Goal: Task Accomplishment & Management: Manage account settings

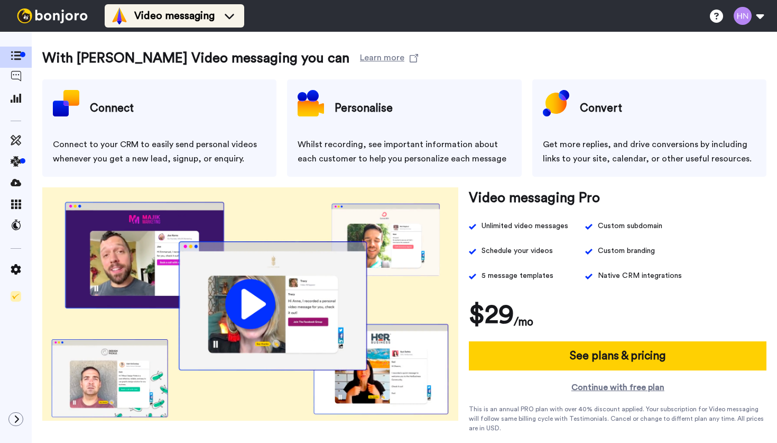
click at [222, 14] on icon at bounding box center [229, 16] width 17 height 11
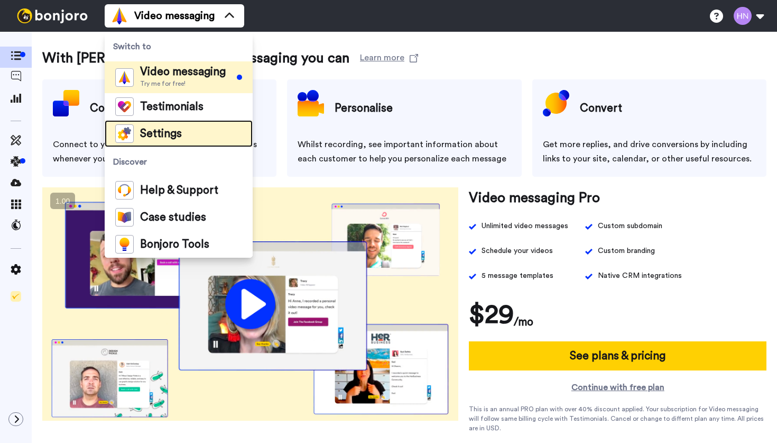
click at [182, 135] on li "Settings" at bounding box center [179, 133] width 148 height 27
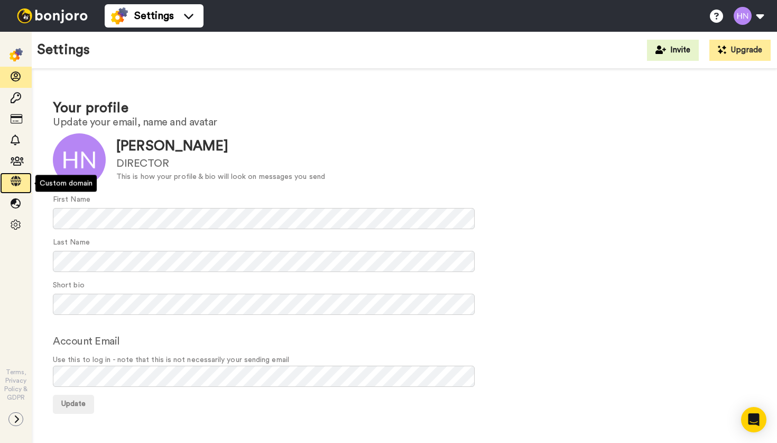
click at [18, 180] on icon at bounding box center [16, 181] width 11 height 11
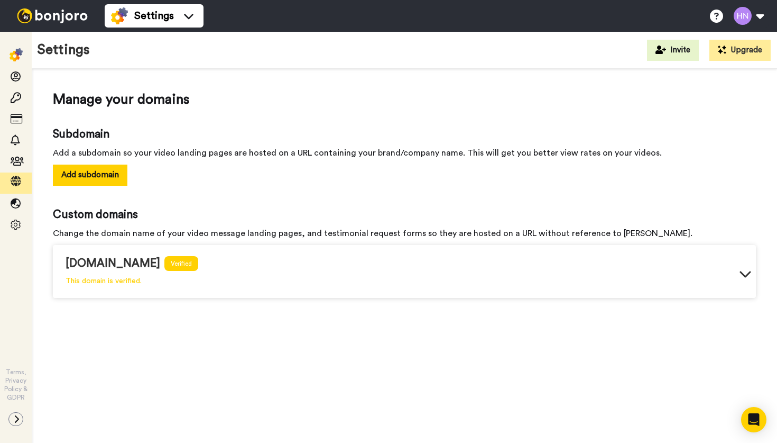
click at [499, 280] on div "review.clarityadvisor.au Verified This domain is verified." at bounding box center [404, 273] width 703 height 49
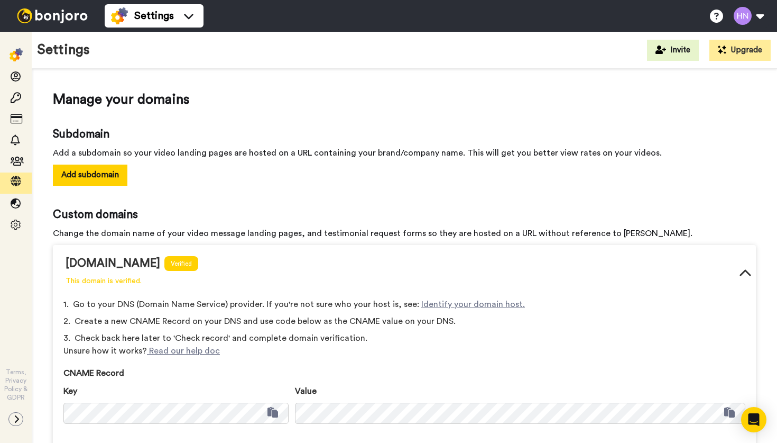
scroll to position [95, 0]
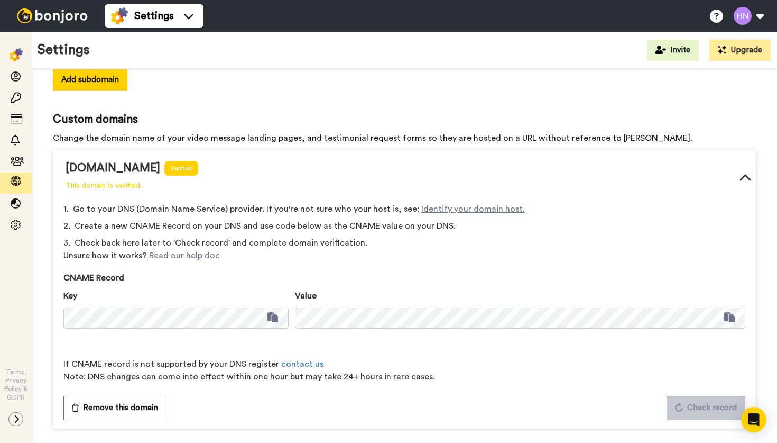
click at [745, 180] on icon at bounding box center [745, 178] width 13 height 13
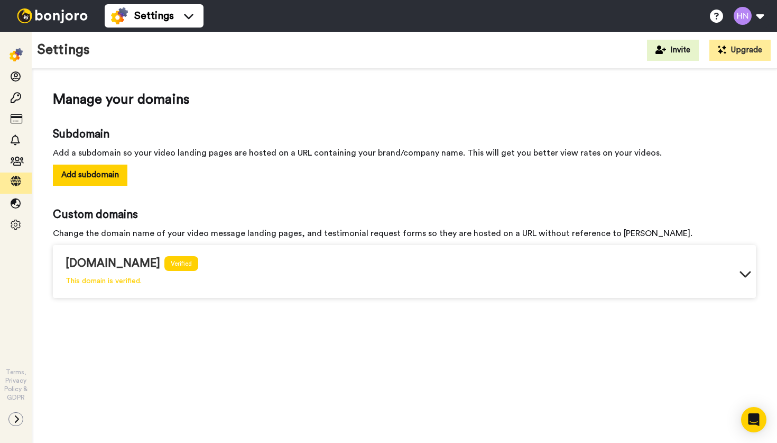
click at [746, 273] on icon at bounding box center [745, 273] width 13 height 13
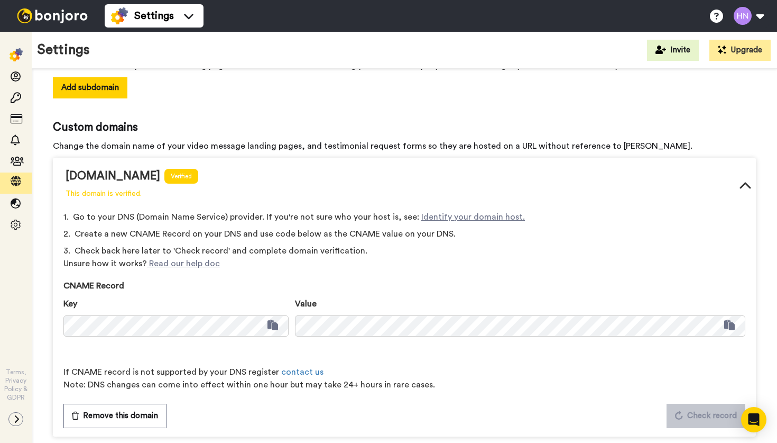
scroll to position [95, 0]
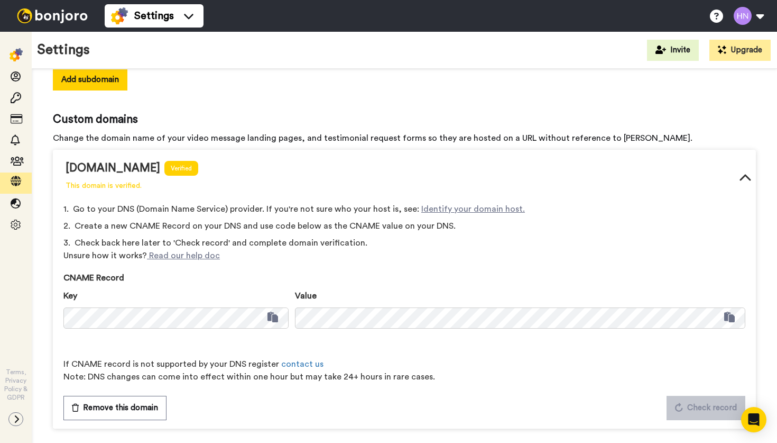
click at [160, 168] on div "review.clarityadvisor.au" at bounding box center [113, 168] width 95 height 16
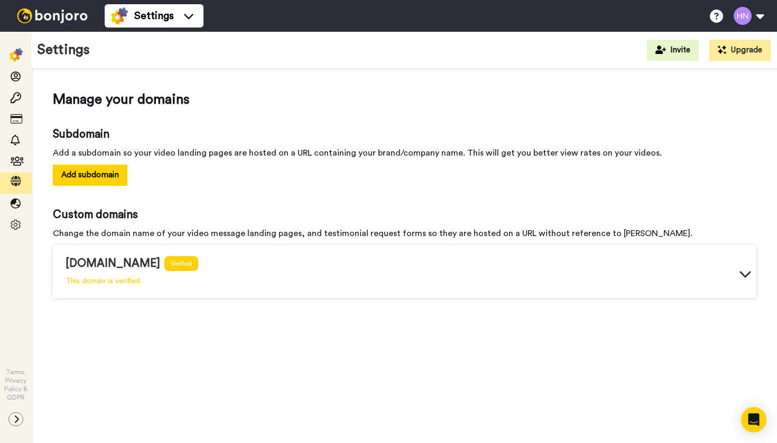
scroll to position [0, 0]
click at [243, 273] on div "review.clarityadvisor.au Verified This domain is verified." at bounding box center [404, 273] width 703 height 49
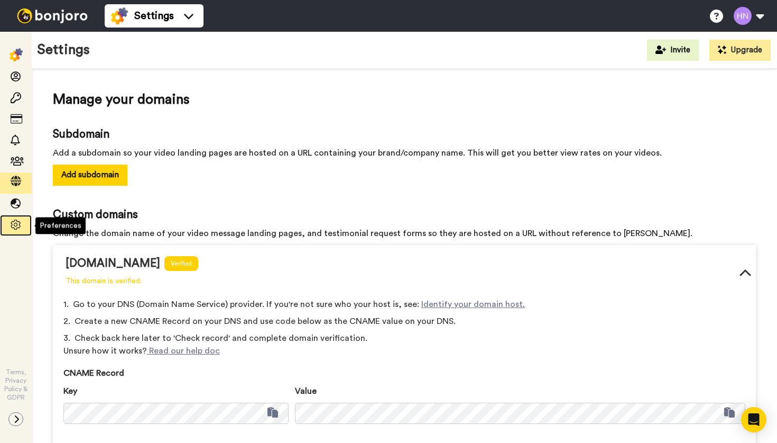
click at [21, 226] on icon at bounding box center [16, 224] width 11 height 11
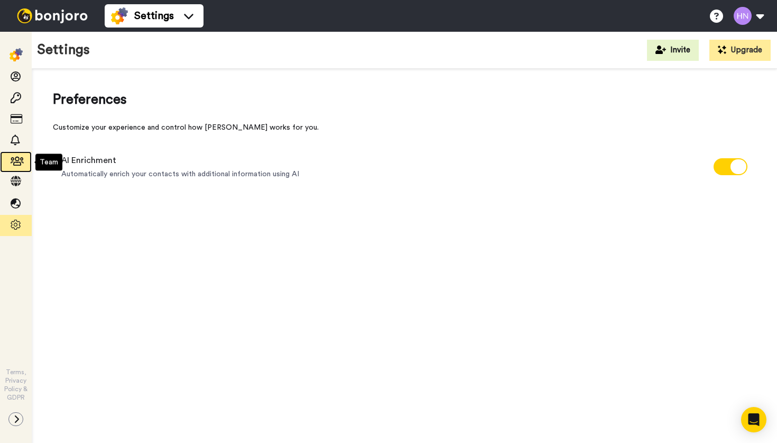
click at [16, 161] on icon at bounding box center [16, 161] width 11 height 11
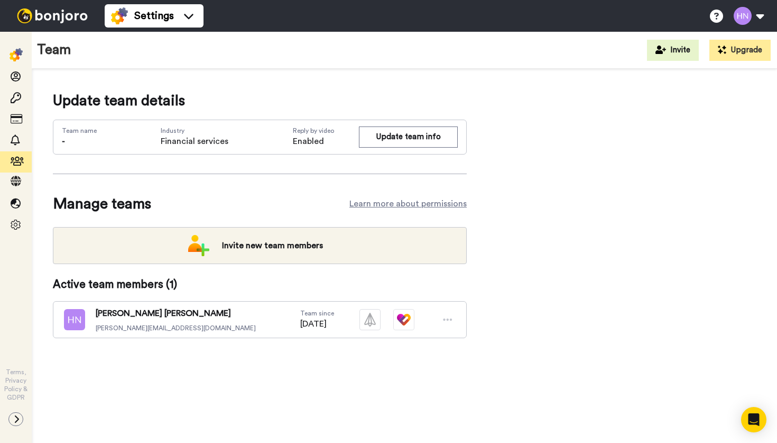
click at [449, 318] on icon at bounding box center [448, 319] width 10 height 11
click at [21, 77] on span at bounding box center [16, 77] width 32 height 11
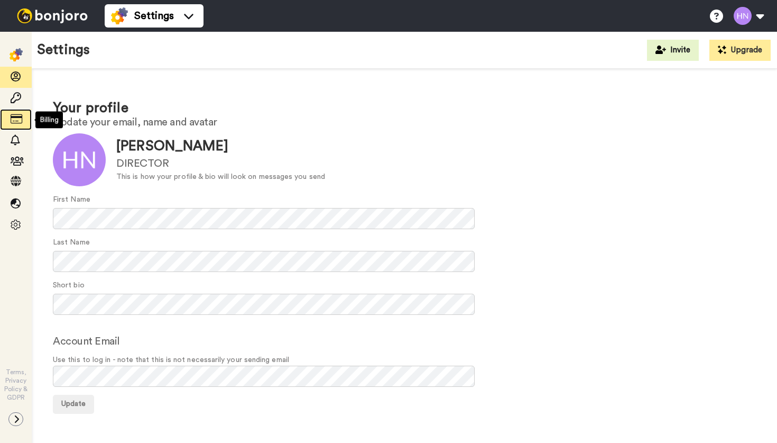
drag, startPoint x: 0, startPoint y: 0, endPoint x: 17, endPoint y: 117, distance: 118.6
click at [17, 117] on icon at bounding box center [16, 119] width 11 height 11
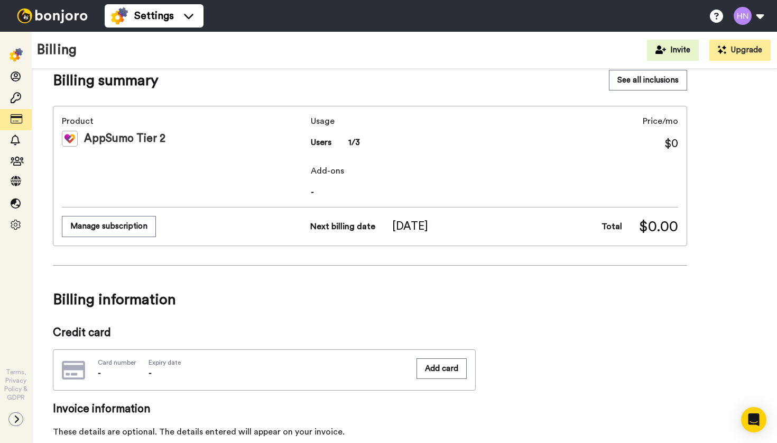
scroll to position [21, 0]
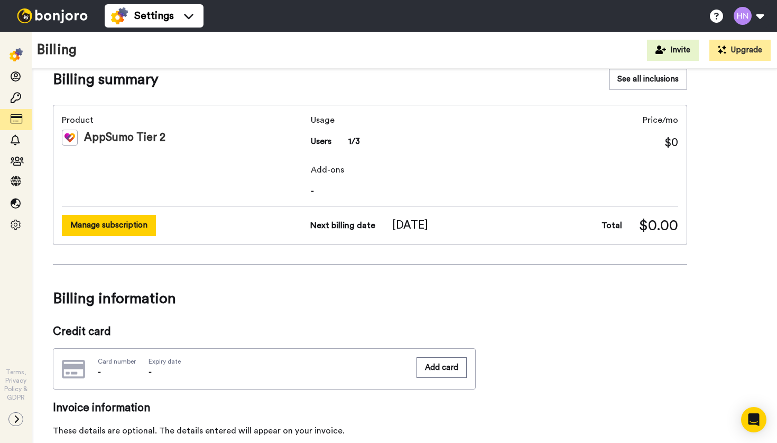
click at [133, 224] on button "Manage subscription" at bounding box center [109, 225] width 94 height 21
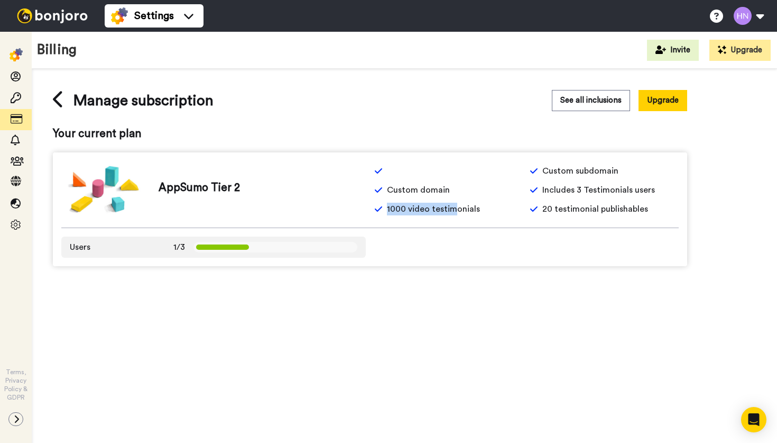
drag, startPoint x: 385, startPoint y: 211, endPoint x: 457, endPoint y: 210, distance: 72.4
click at [457, 210] on div "1000 video testimonials" at bounding box center [448, 208] width 149 height 13
drag, startPoint x: 545, startPoint y: 172, endPoint x: 570, endPoint y: 179, distance: 26.8
click at [570, 179] on div "Custom subdomain Custom domain Includes 3 Testimonials users 1000 video testimo…" at bounding box center [526, 189] width 305 height 51
drag, startPoint x: 390, startPoint y: 173, endPoint x: 451, endPoint y: 173, distance: 61.9
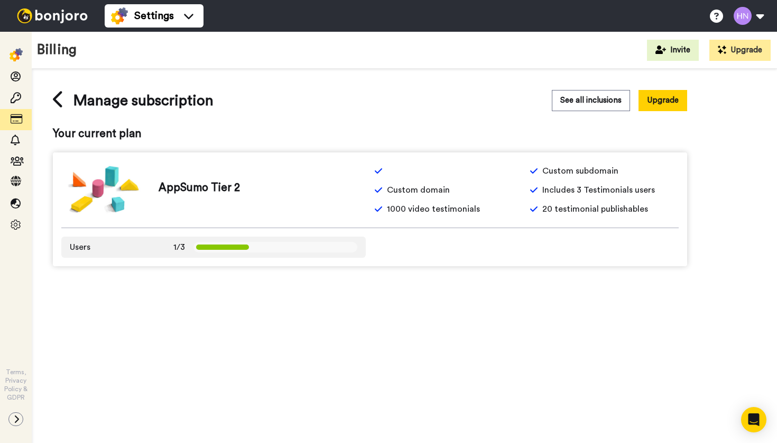
click at [451, 173] on div at bounding box center [448, 170] width 149 height 13
click at [568, 108] on button "See all inclusions" at bounding box center [591, 100] width 78 height 21
click at [57, 99] on icon at bounding box center [59, 99] width 12 height 19
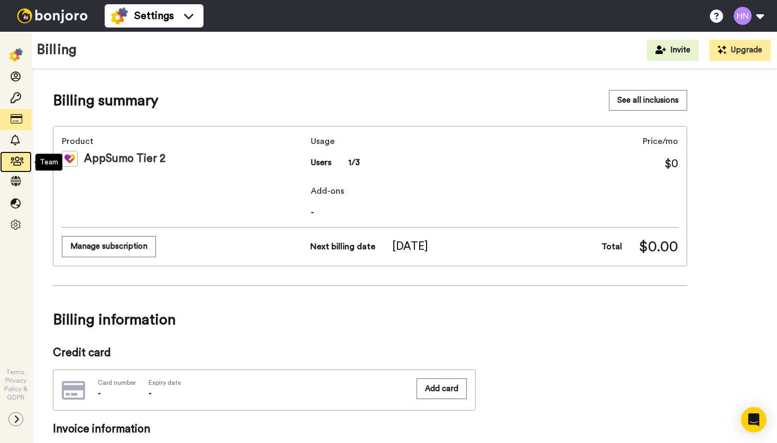
click at [18, 164] on icon at bounding box center [16, 161] width 11 height 11
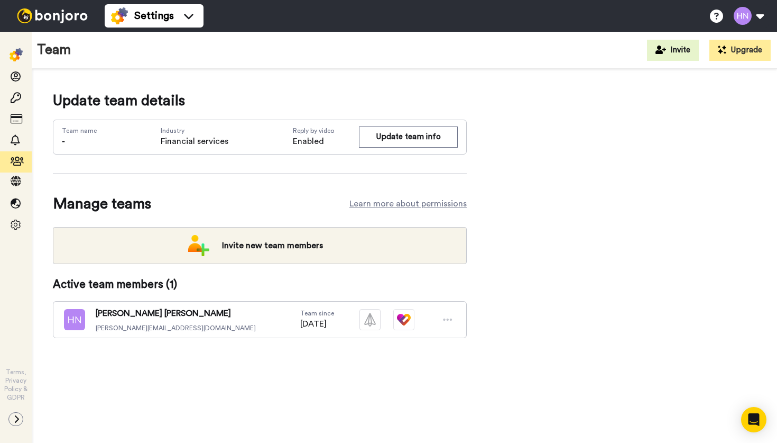
click at [44, 17] on img at bounding box center [52, 15] width 79 height 15
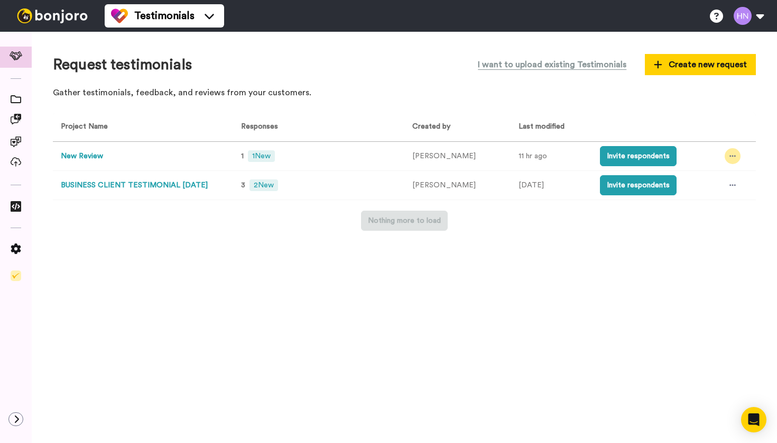
click at [730, 159] on icon at bounding box center [733, 155] width 6 height 7
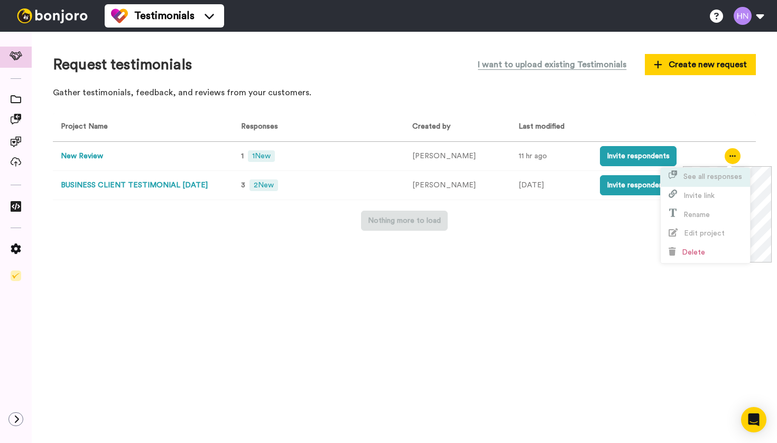
click at [709, 182] on li "See all responses" at bounding box center [705, 177] width 89 height 19
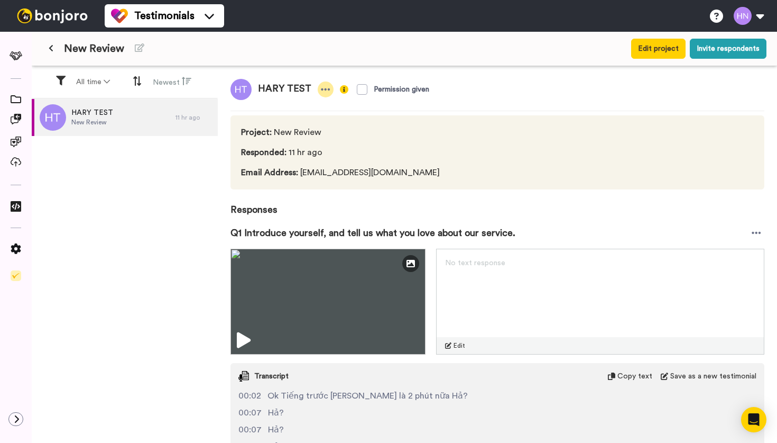
click at [321, 90] on icon at bounding box center [326, 89] width 10 height 11
click at [321, 89] on icon at bounding box center [326, 89] width 10 height 11
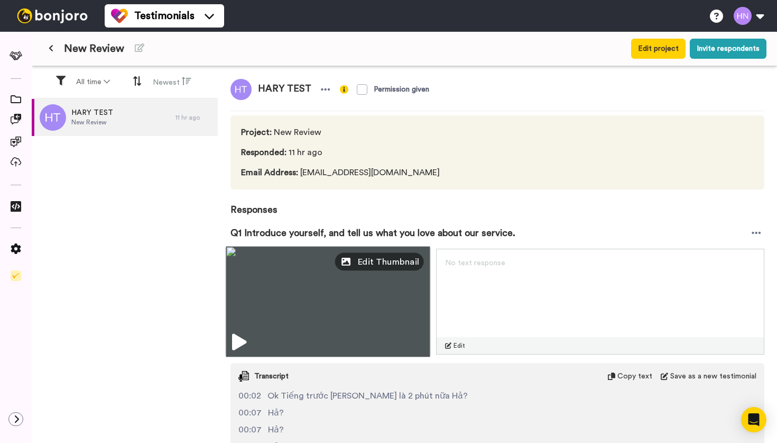
click at [393, 263] on span "Edit Thumbnail" at bounding box center [388, 261] width 62 height 13
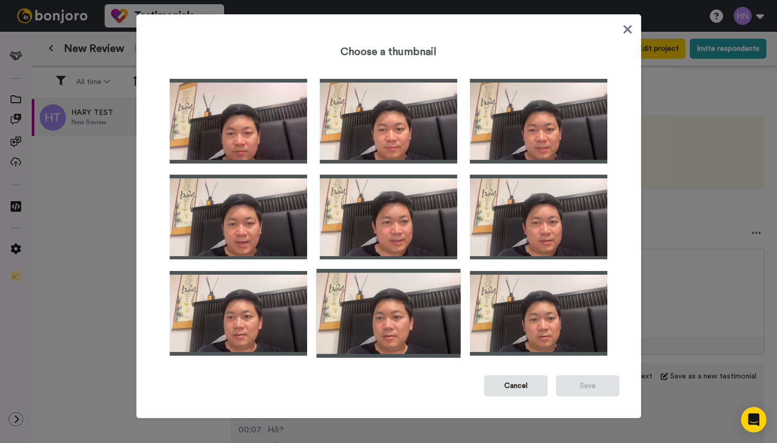
click at [376, 302] on img at bounding box center [388, 313] width 144 height 89
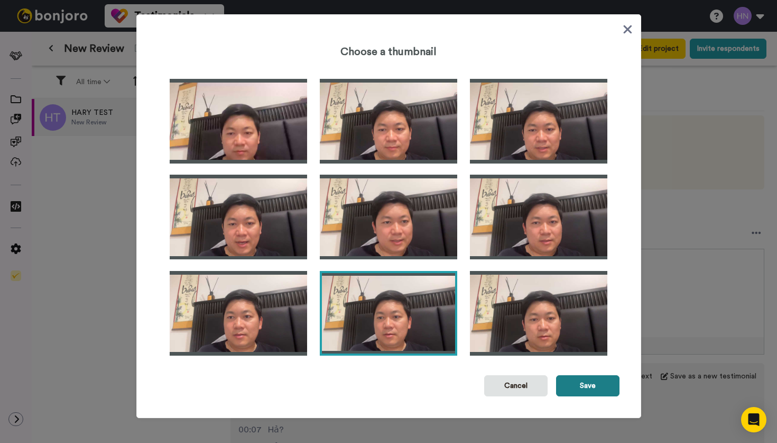
click at [573, 380] on button "Save" at bounding box center [587, 385] width 63 height 21
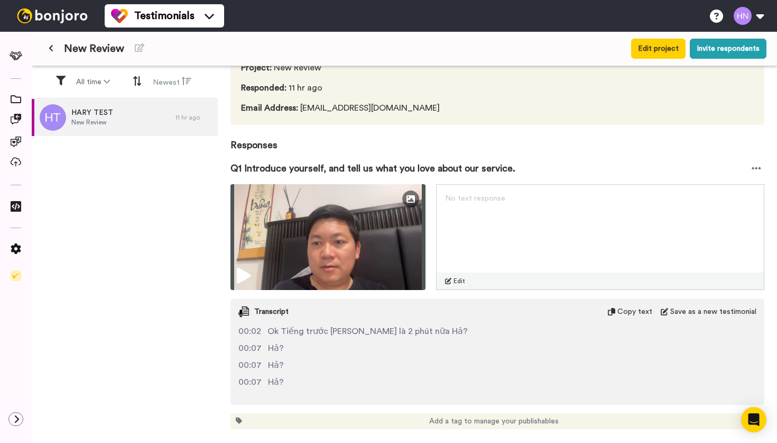
scroll to position [88, 0]
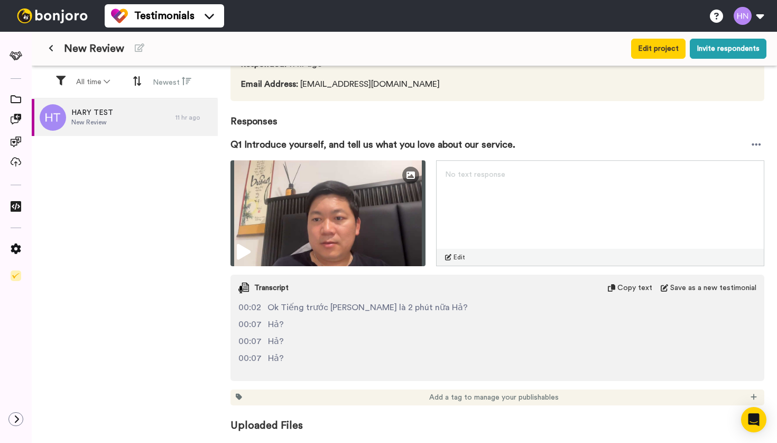
click at [506, 399] on span "Add a tag to manage your publishables" at bounding box center [494, 397] width 130 height 11
click at [757, 417] on icon "Open Intercom Messenger" at bounding box center [754, 419] width 12 height 14
click at [753, 399] on icon at bounding box center [754, 396] width 6 height 6
click at [753, 398] on icon at bounding box center [754, 396] width 6 height 6
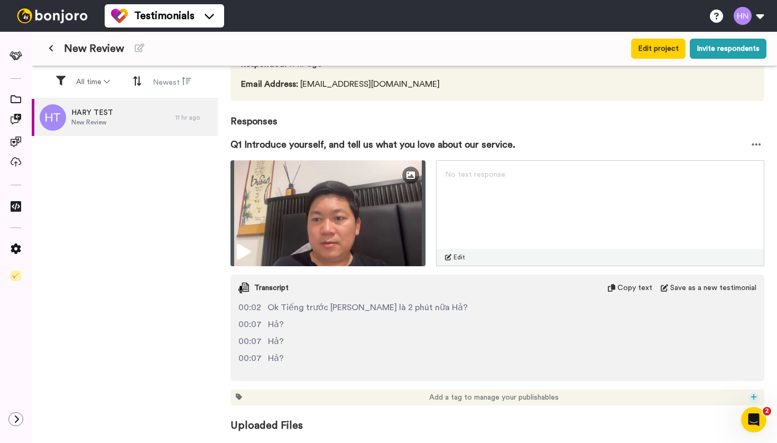
click at [753, 398] on icon at bounding box center [754, 396] width 6 height 6
click at [705, 370] on span "Business" at bounding box center [702, 374] width 25 height 8
click at [298, 426] on span "Uploaded Files" at bounding box center [498, 418] width 534 height 27
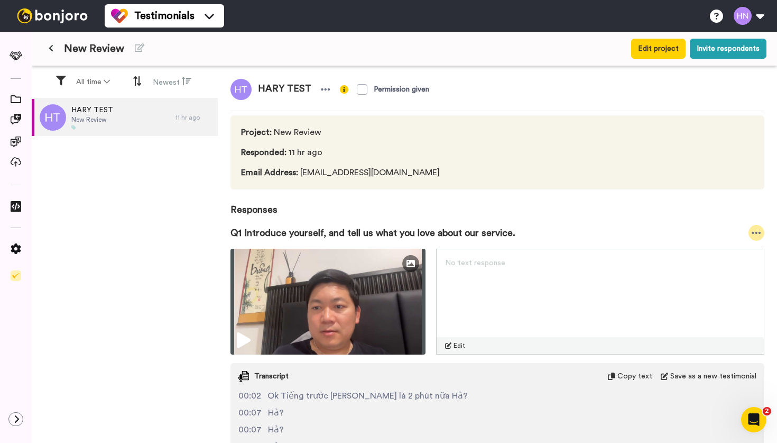
click at [756, 234] on icon at bounding box center [757, 232] width 10 height 11
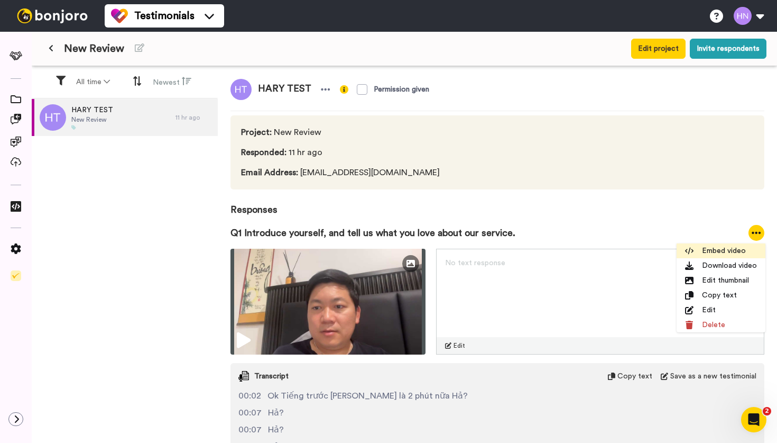
click at [733, 247] on li "Embed video" at bounding box center [721, 250] width 89 height 15
click at [321, 89] on icon at bounding box center [325, 89] width 9 height 2
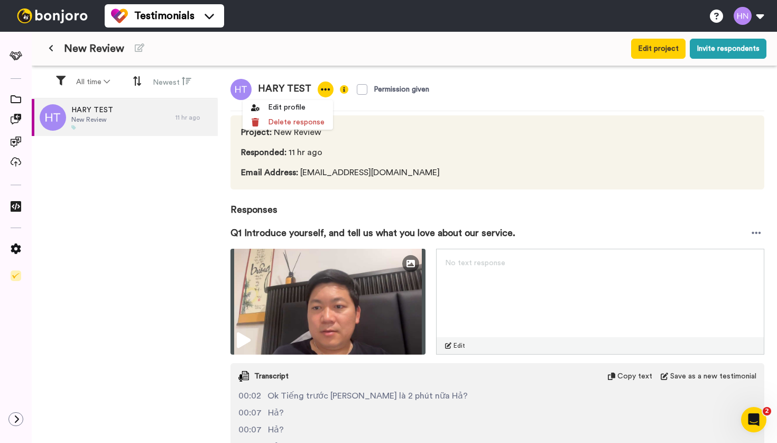
click at [321, 90] on icon at bounding box center [325, 89] width 9 height 2
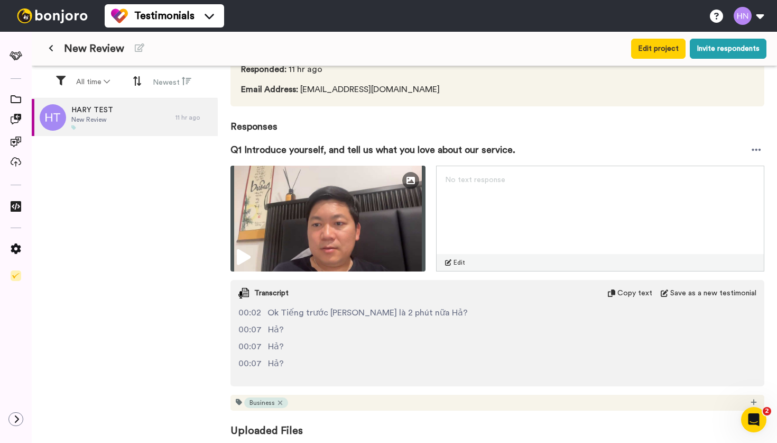
scroll to position [88, 0]
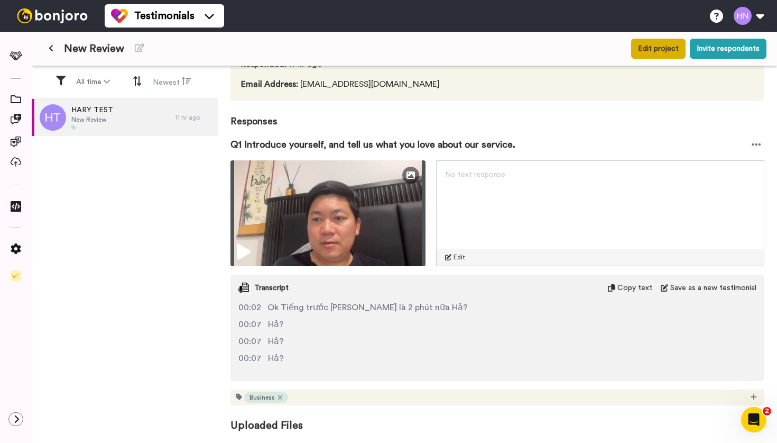
click at [652, 51] on button "Edit project" at bounding box center [658, 49] width 54 height 20
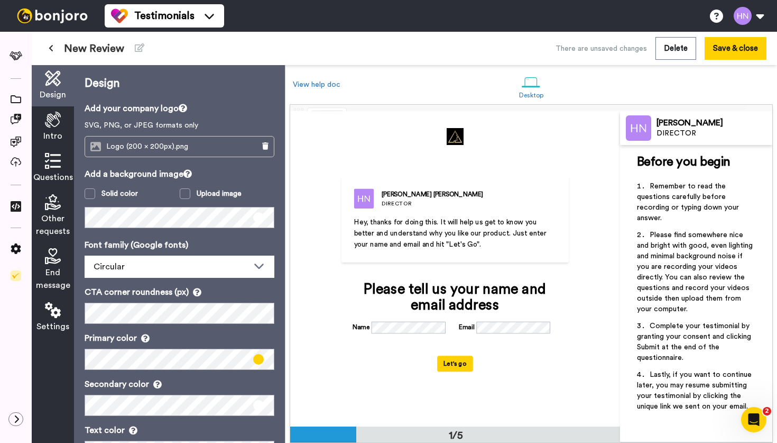
click at [50, 127] on icon at bounding box center [53, 120] width 16 height 16
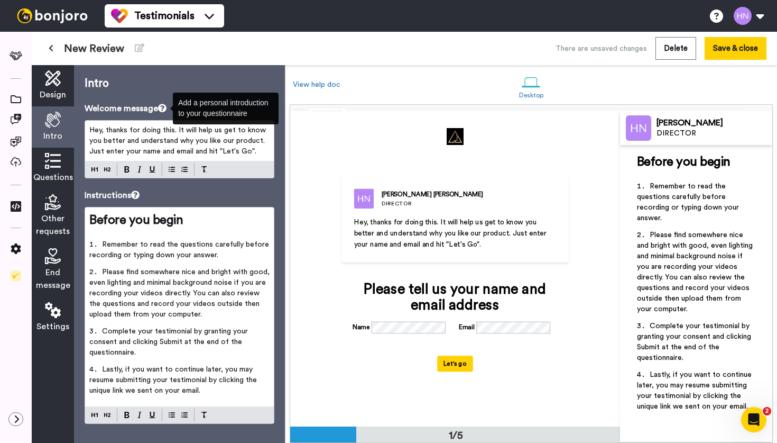
click at [165, 108] on icon at bounding box center [162, 108] width 8 height 8
click at [173, 147] on span "Hey, thanks for doing this. It will help us get to know you better and understa…" at bounding box center [178, 140] width 179 height 29
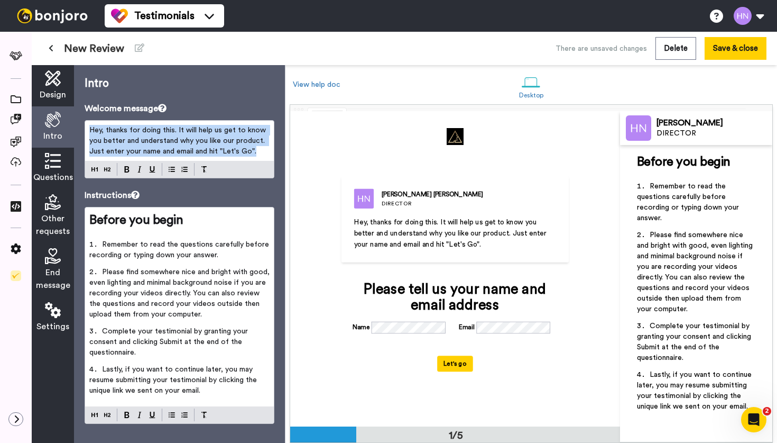
click at [173, 147] on span "Hey, thanks for doing this. It will help us get to know you better and understa…" at bounding box center [178, 140] width 179 height 29
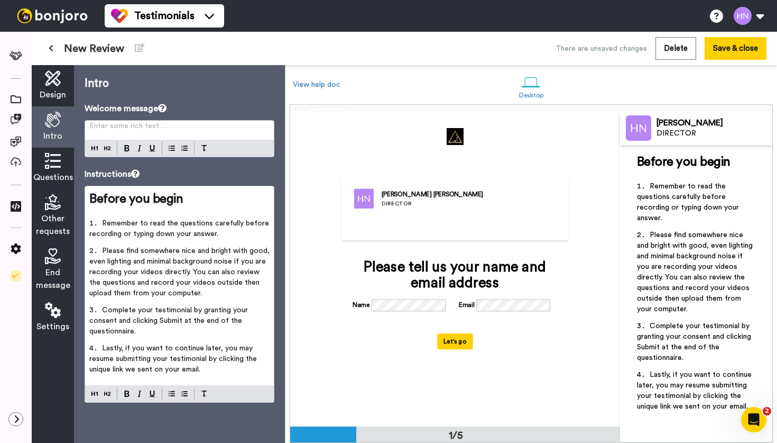
click at [680, 280] on span "Please find somewhere nice and bright with good, even lighting and minimal back…" at bounding box center [696, 271] width 118 height 81
click at [50, 311] on icon at bounding box center [53, 310] width 16 height 16
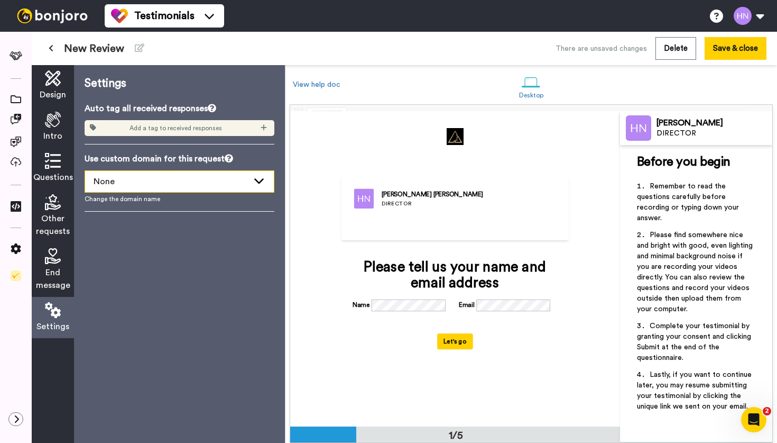
click at [127, 180] on div "None" at bounding box center [171, 181] width 155 height 13
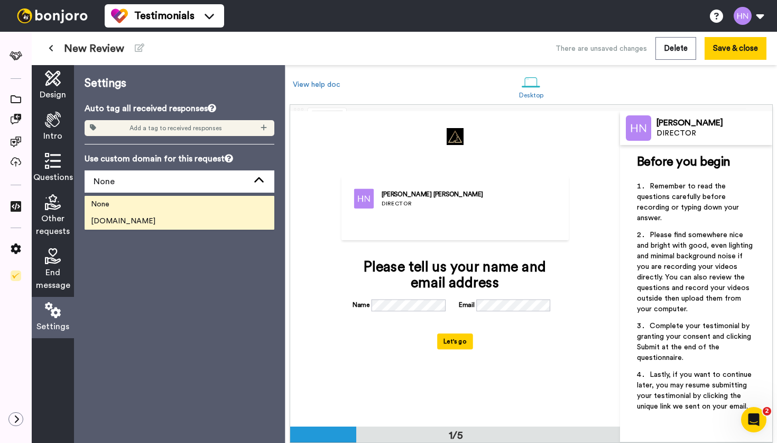
click at [130, 221] on span "review.clarityadvisor.au" at bounding box center [123, 221] width 77 height 11
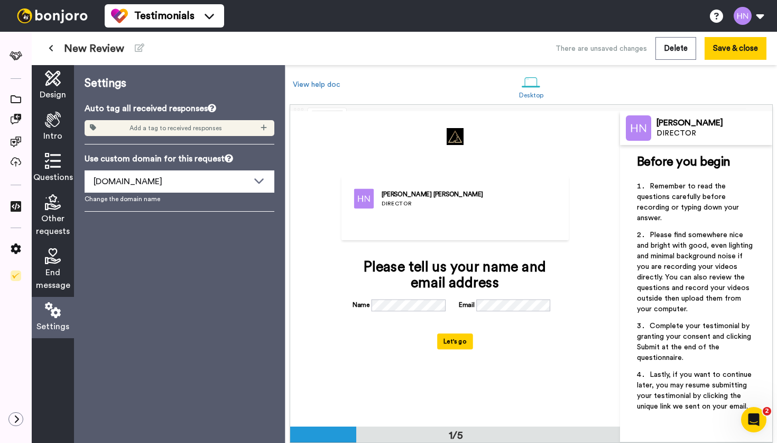
click at [138, 127] on span "Add a tag to received responses" at bounding box center [176, 128] width 93 height 8
click at [264, 128] on icon at bounding box center [264, 127] width 6 height 6
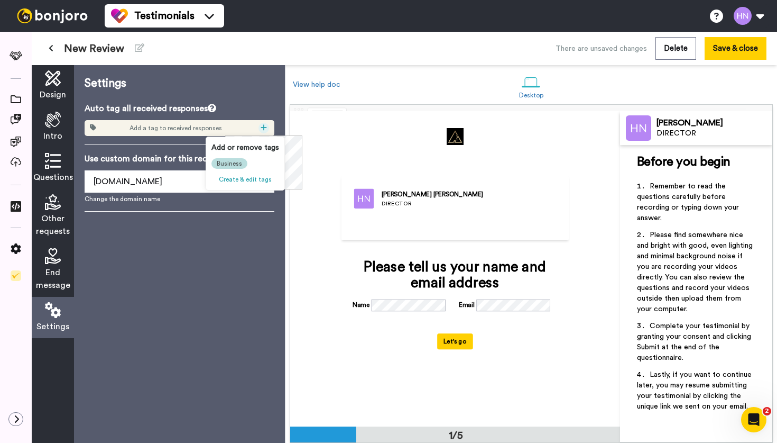
click at [237, 163] on span "Business" at bounding box center [229, 163] width 25 height 8
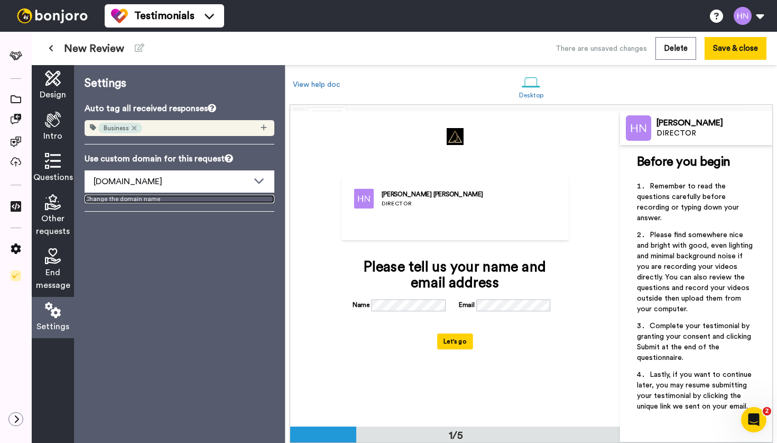
click at [107, 199] on link "Change the domain name" at bounding box center [180, 199] width 190 height 8
click at [53, 127] on div "Intro" at bounding box center [53, 126] width 42 height 41
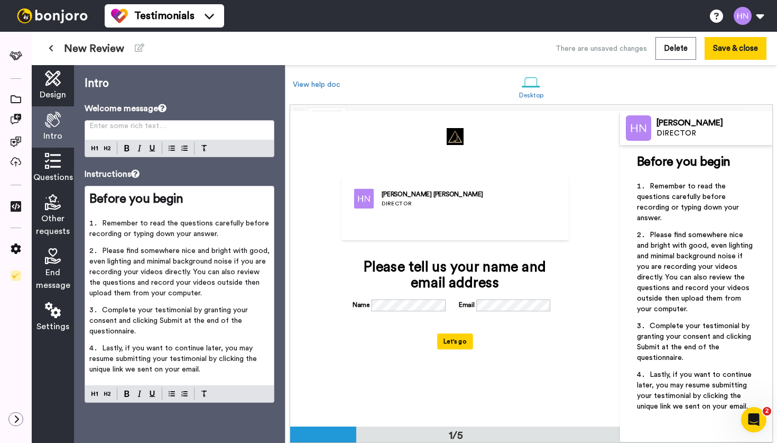
click at [114, 129] on p "Enter some rich text… ﻿" at bounding box center [179, 130] width 180 height 11
click at [202, 149] on img at bounding box center [204, 148] width 6 height 6
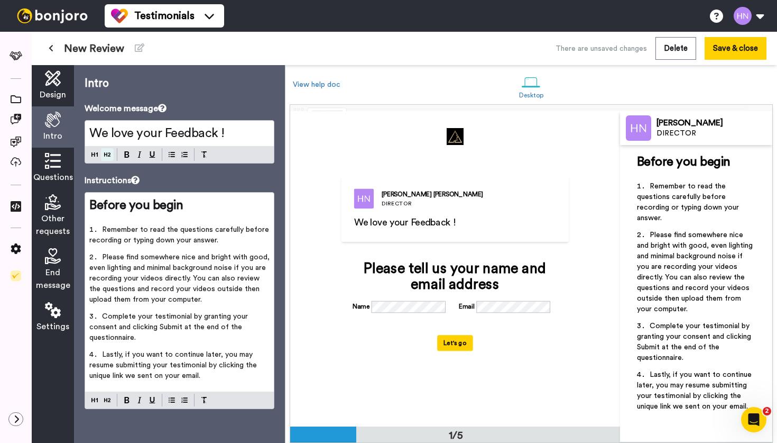
click at [113, 150] on button at bounding box center [107, 154] width 13 height 13
click at [95, 160] on div "We love your Feedback !" at bounding box center [180, 141] width 190 height 43
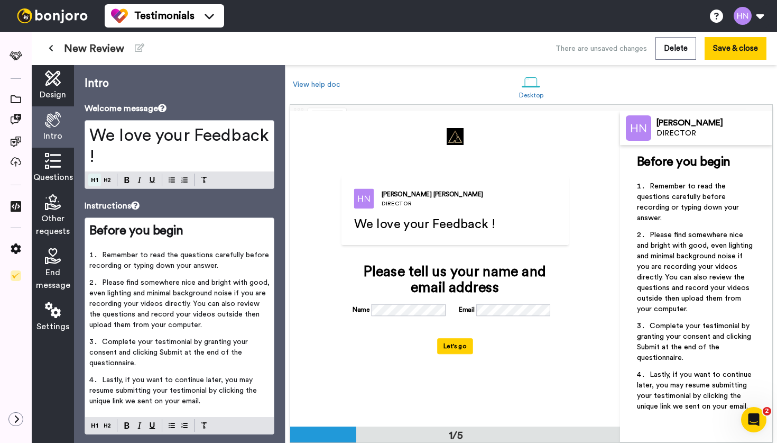
click at [96, 180] on div "Intro Welcome message We love your Feedback ! Instructions Before you begin ﻿ R…" at bounding box center [179, 253] width 211 height 377
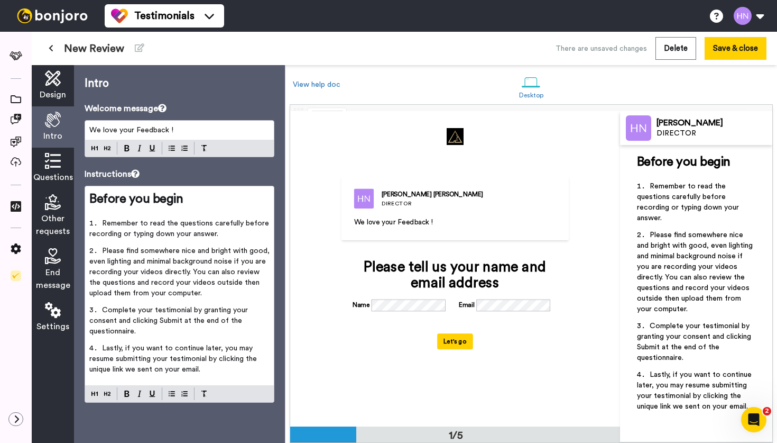
click at [127, 205] on span "Before you begin" at bounding box center [136, 198] width 94 height 13
click at [53, 167] on icon at bounding box center [53, 161] width 16 height 16
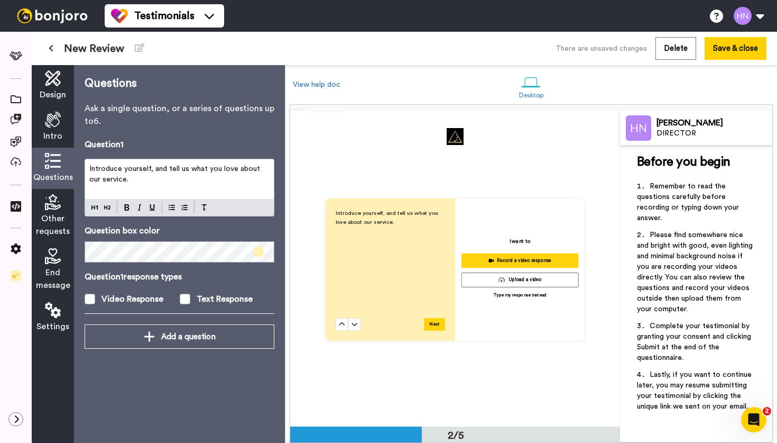
scroll to position [315, 0]
click at [54, 210] on div "Other requests" at bounding box center [53, 216] width 42 height 54
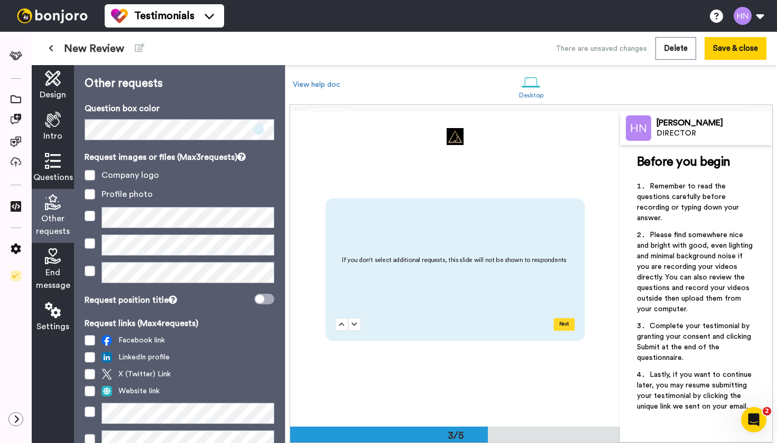
scroll to position [629, 0]
click at [53, 161] on icon at bounding box center [53, 161] width 16 height 16
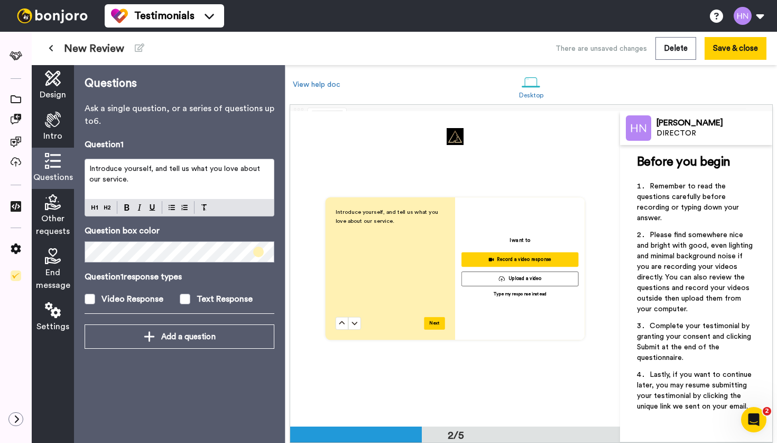
scroll to position [315, 0]
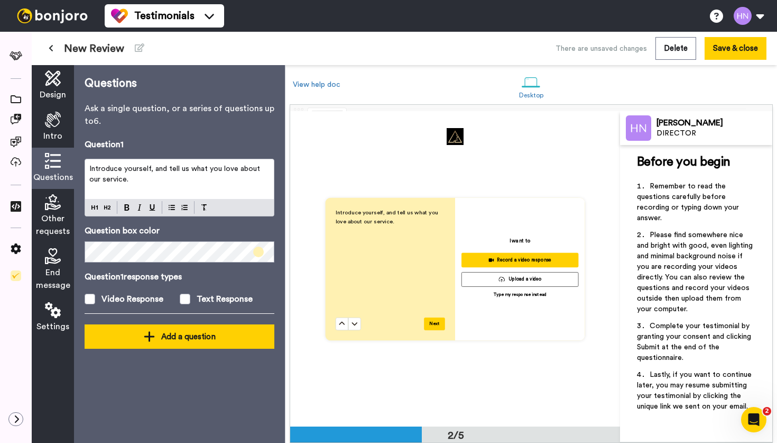
click at [171, 333] on div "Add a question" at bounding box center [179, 336] width 173 height 13
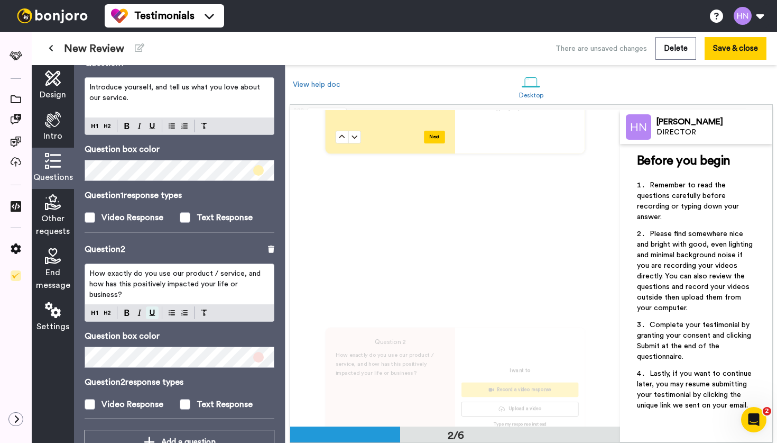
scroll to position [73, 0]
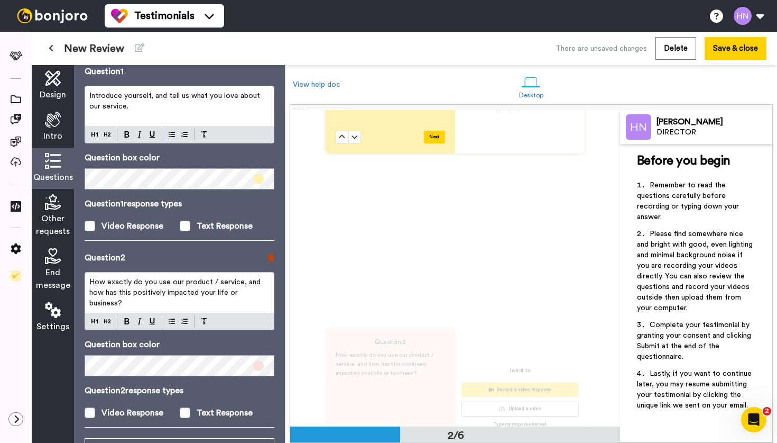
click at [272, 257] on icon at bounding box center [271, 257] width 6 height 7
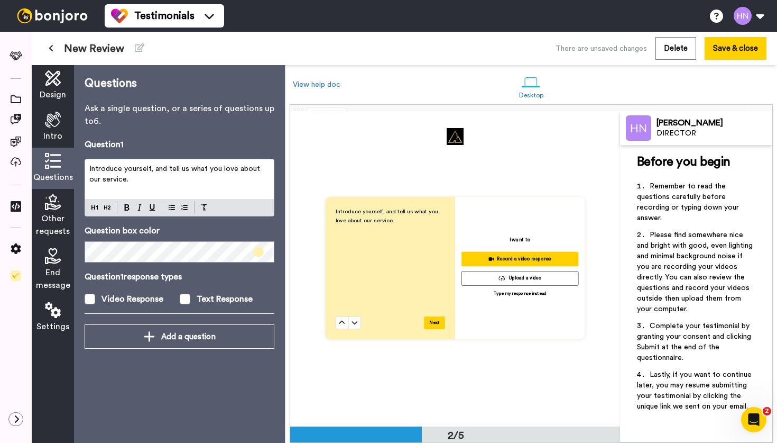
scroll to position [316, 0]
click at [508, 294] on p "Type my response instead" at bounding box center [519, 293] width 53 height 6
click at [185, 298] on span at bounding box center [185, 298] width 11 height 11
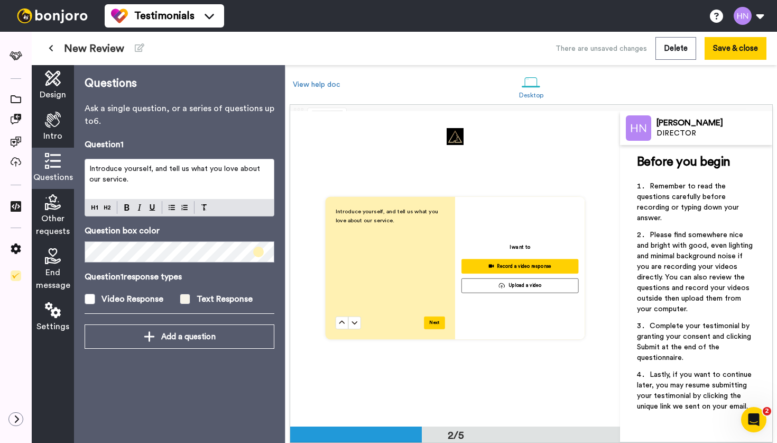
click at [185, 298] on span at bounding box center [185, 298] width 11 height 11
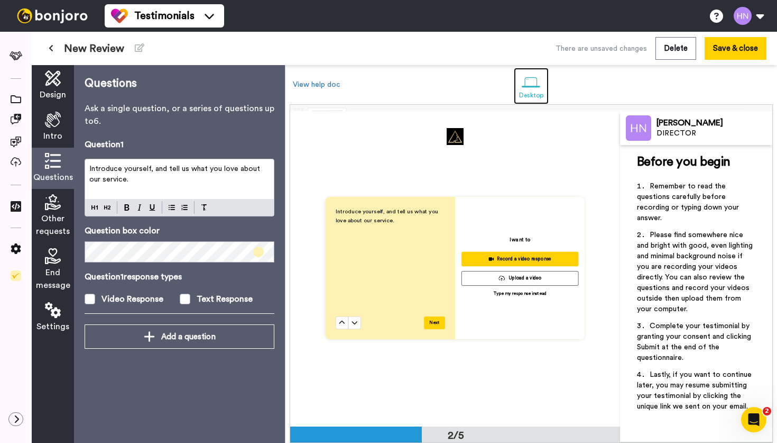
click at [533, 86] on div at bounding box center [531, 82] width 19 height 19
click at [722, 44] on button "Save & close" at bounding box center [736, 48] width 62 height 23
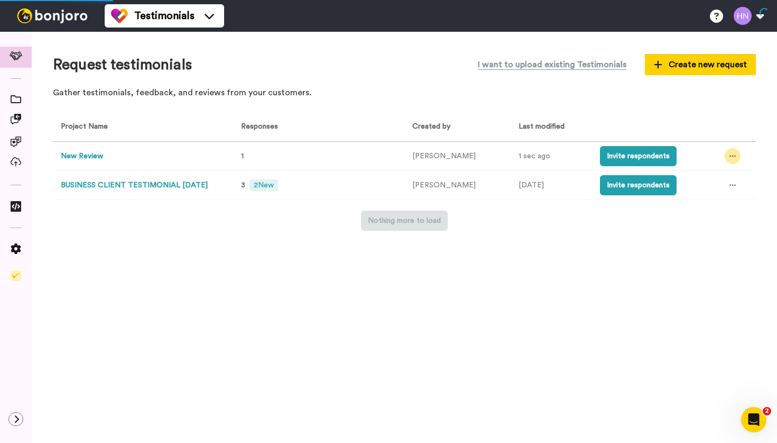
click at [730, 156] on icon at bounding box center [733, 155] width 6 height 7
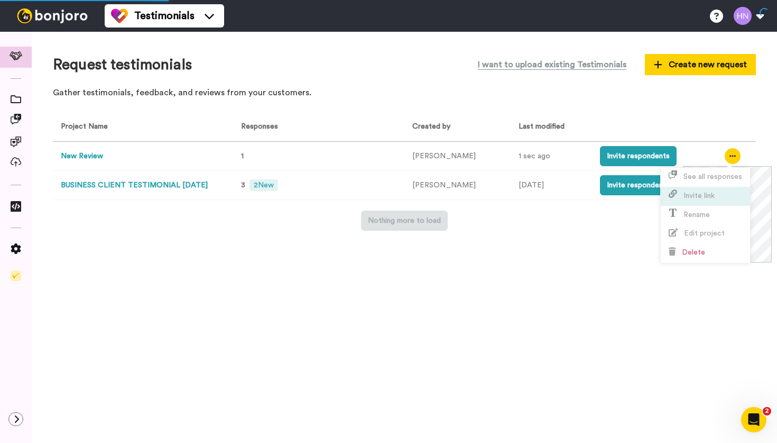
click at [702, 192] on span "Invite link" at bounding box center [699, 195] width 31 height 7
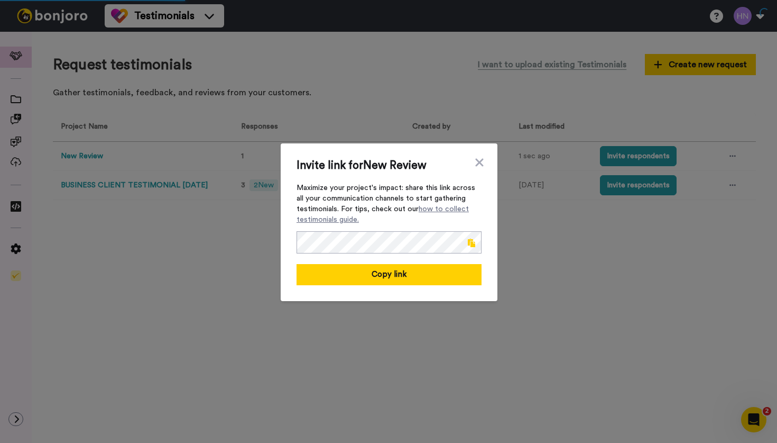
click at [470, 243] on span at bounding box center [471, 242] width 7 height 8
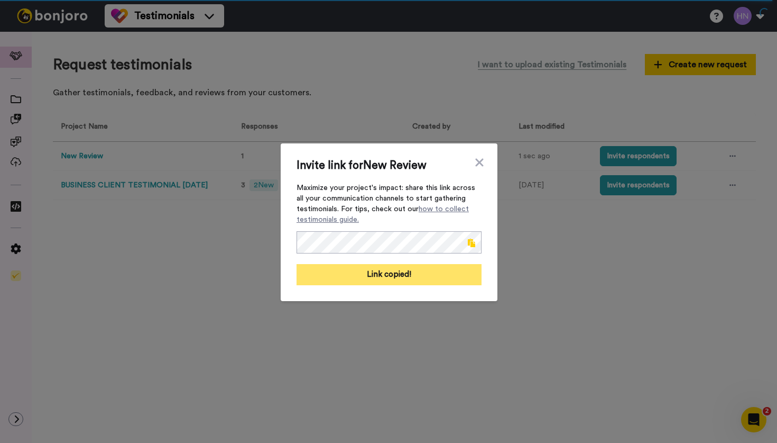
click at [412, 272] on button "Link copied!" at bounding box center [389, 274] width 185 height 21
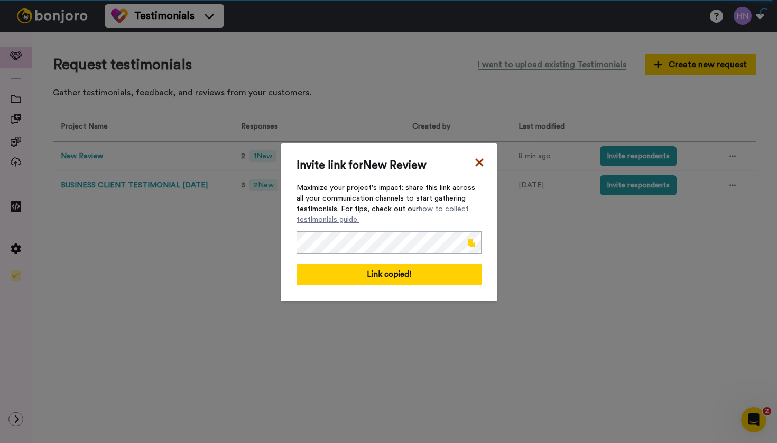
click at [480, 164] on icon at bounding box center [479, 162] width 11 height 13
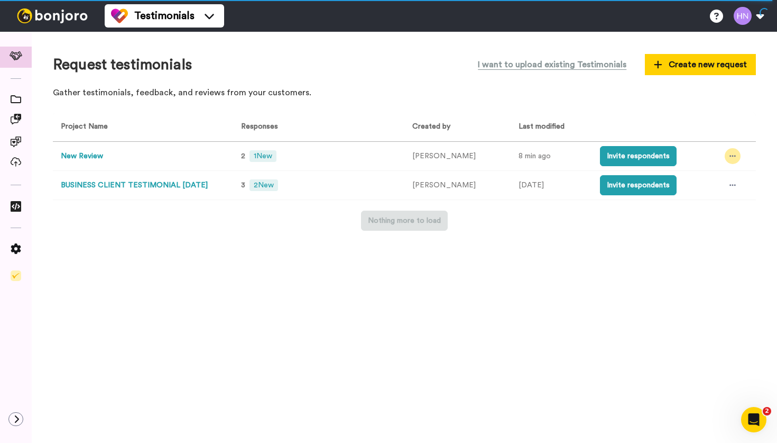
click at [731, 156] on icon at bounding box center [733, 156] width 6 height 2
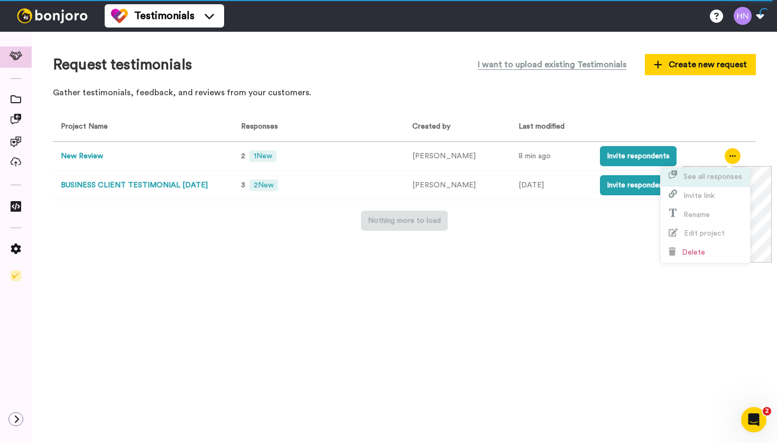
click at [699, 180] on span "See all responses" at bounding box center [713, 176] width 59 height 7
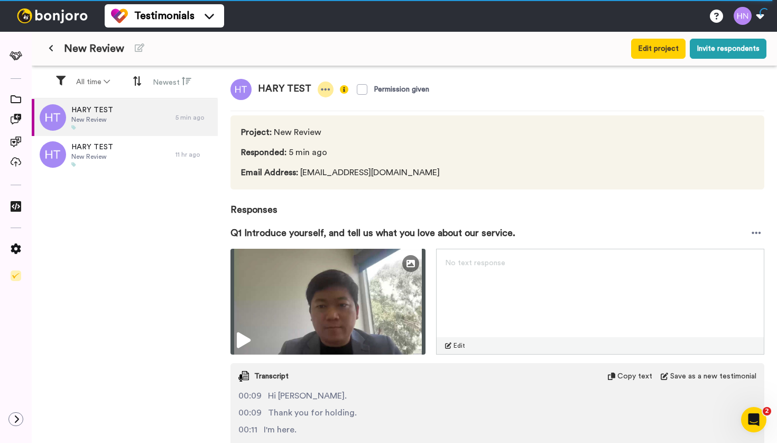
click at [325, 91] on icon at bounding box center [326, 89] width 10 height 11
click at [20, 200] on div at bounding box center [16, 206] width 32 height 19
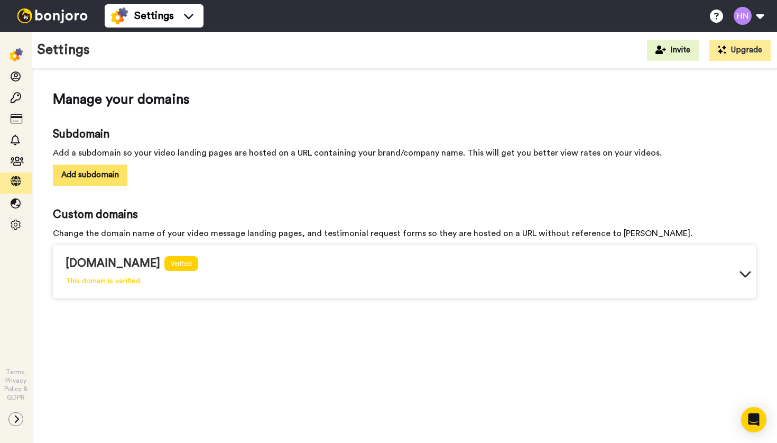
click at [100, 178] on button "Add subdomain" at bounding box center [90, 174] width 75 height 21
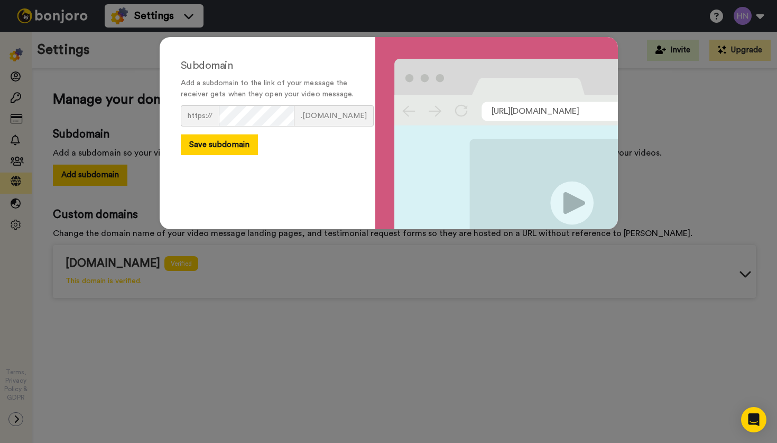
click at [316, 126] on span ".bonjoro.co" at bounding box center [333, 115] width 79 height 21
click at [656, 106] on div "Subdomain Add a subdomain to the link of your message the receiver gets when th…" at bounding box center [388, 221] width 777 height 443
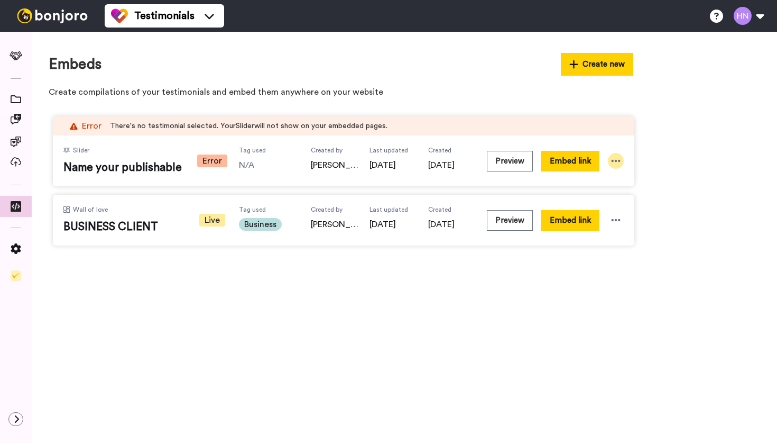
click at [616, 161] on icon at bounding box center [616, 161] width 9 height 2
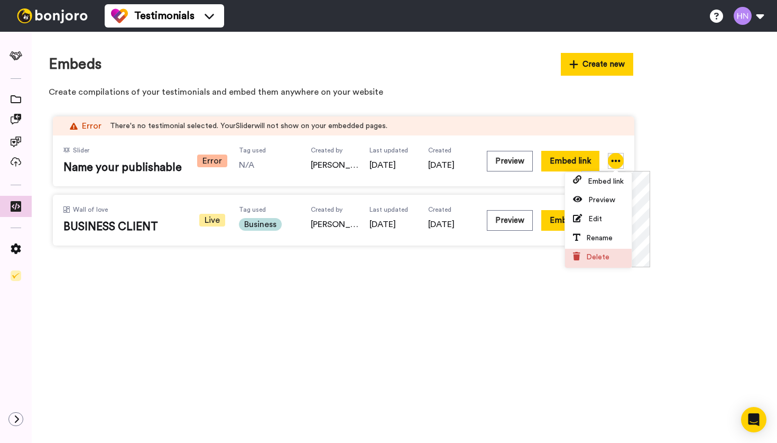
click at [600, 261] on span "Delete" at bounding box center [597, 256] width 23 height 7
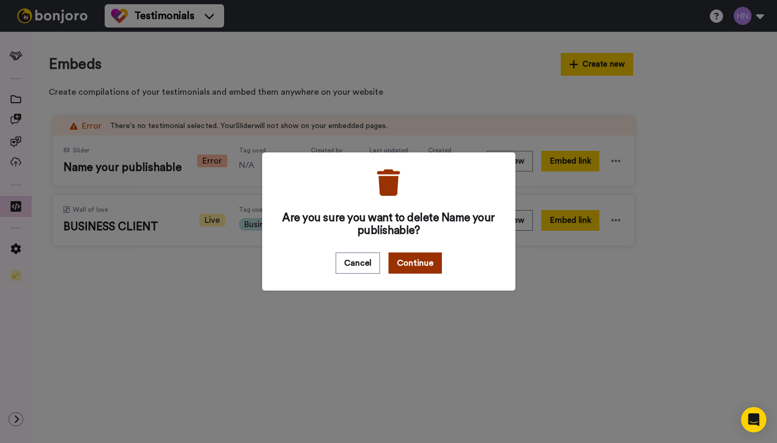
click at [427, 261] on button "Continue" at bounding box center [415, 262] width 53 height 21
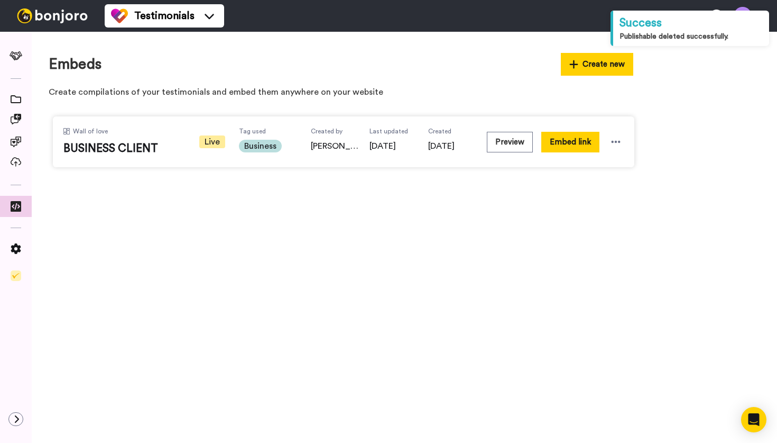
click at [644, 220] on div "Embeds Create new Create compilations of your testimonials and embed them anywh…" at bounding box center [404, 237] width 745 height 411
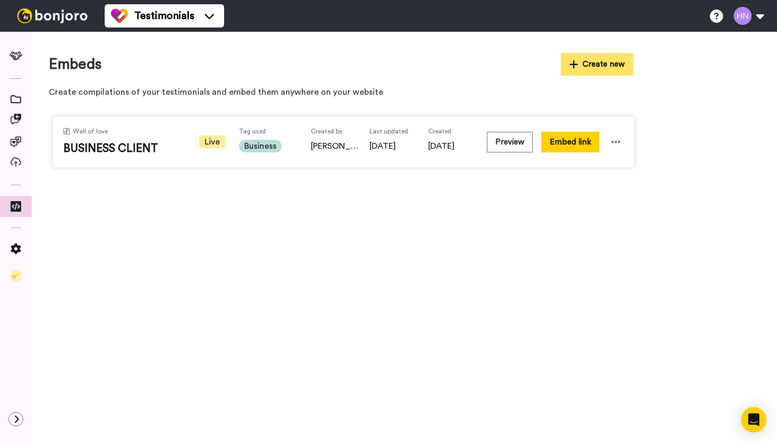
click at [594, 66] on button "Create new" at bounding box center [597, 64] width 73 height 23
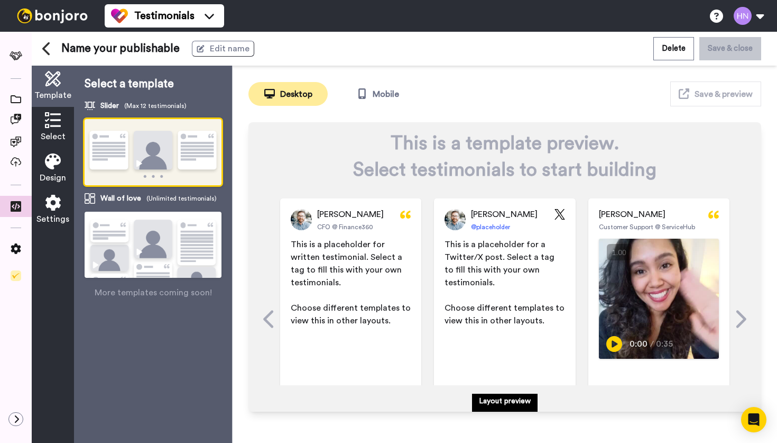
click at [169, 242] on img at bounding box center [153, 258] width 137 height 94
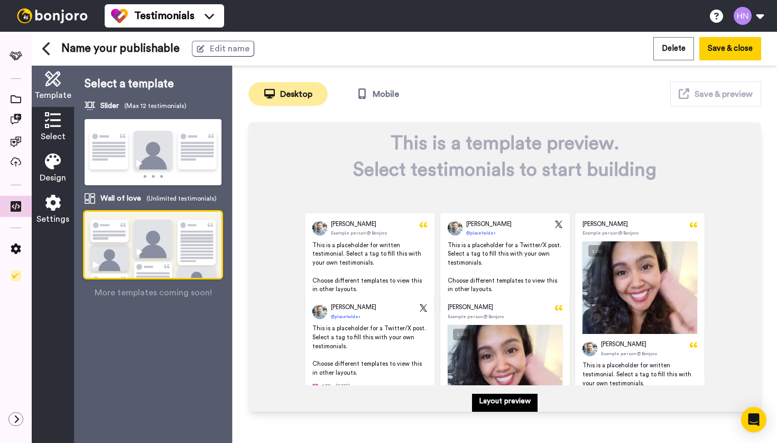
click at [166, 162] on img at bounding box center [153, 152] width 137 height 67
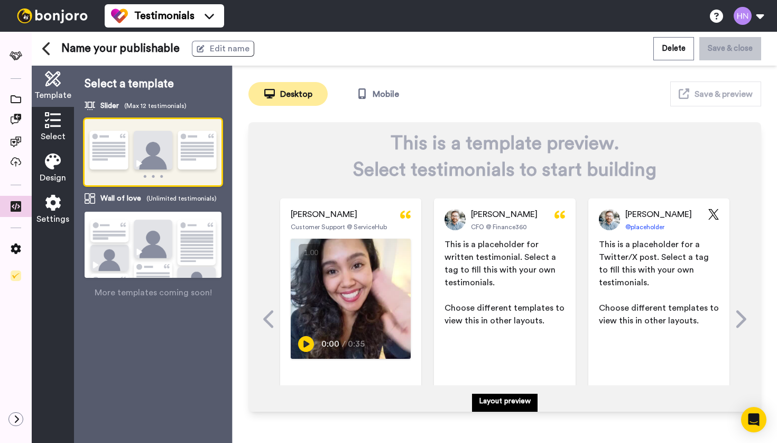
click at [171, 232] on img at bounding box center [153, 258] width 137 height 94
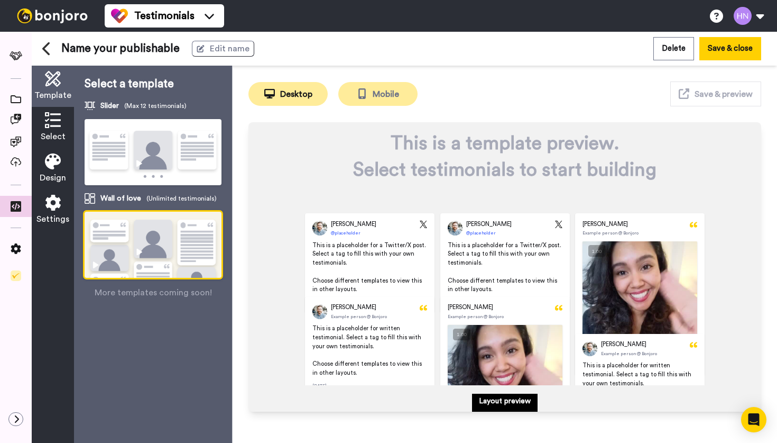
click at [372, 91] on button "Mobile" at bounding box center [377, 94] width 79 height 24
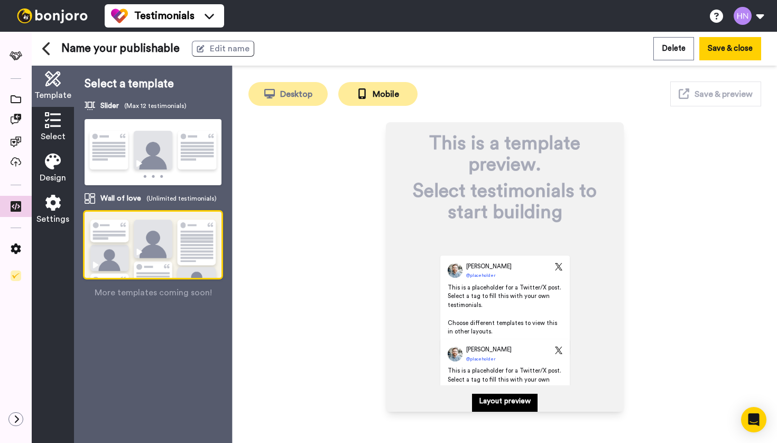
click at [297, 86] on button "Desktop" at bounding box center [287, 94] width 79 height 24
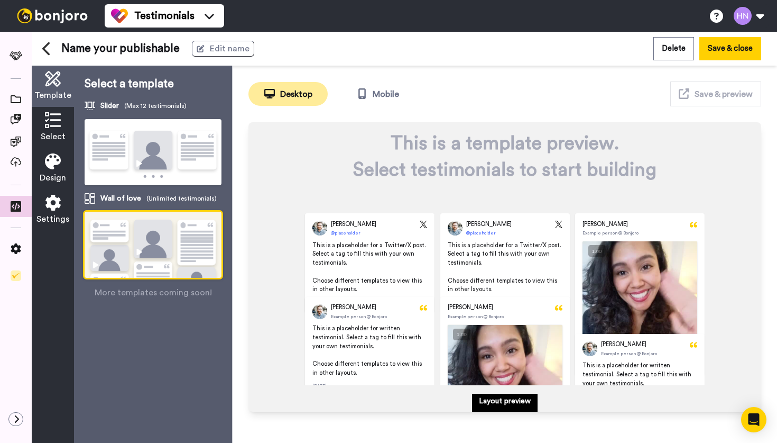
click at [58, 167] on icon at bounding box center [53, 161] width 16 height 16
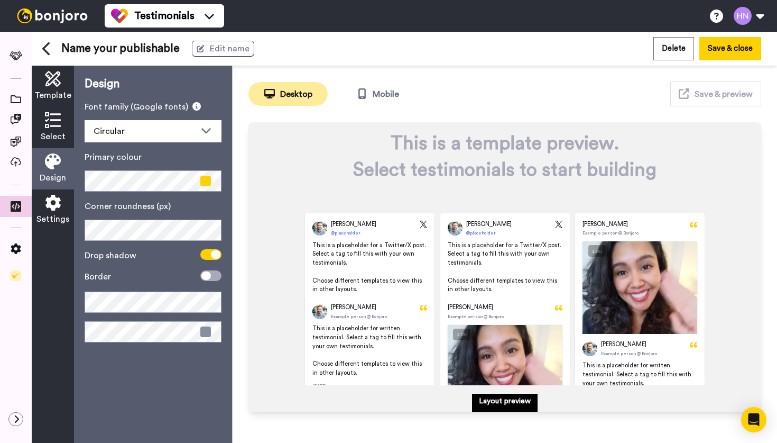
click at [50, 207] on icon at bounding box center [53, 203] width 16 height 16
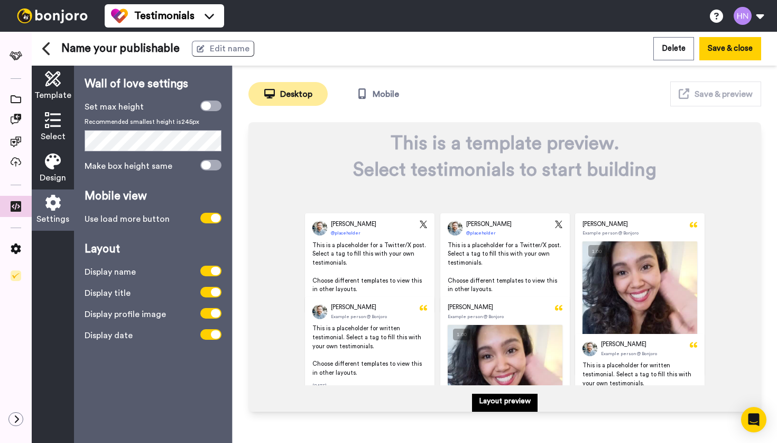
click at [54, 128] on div "Select" at bounding box center [53, 127] width 42 height 41
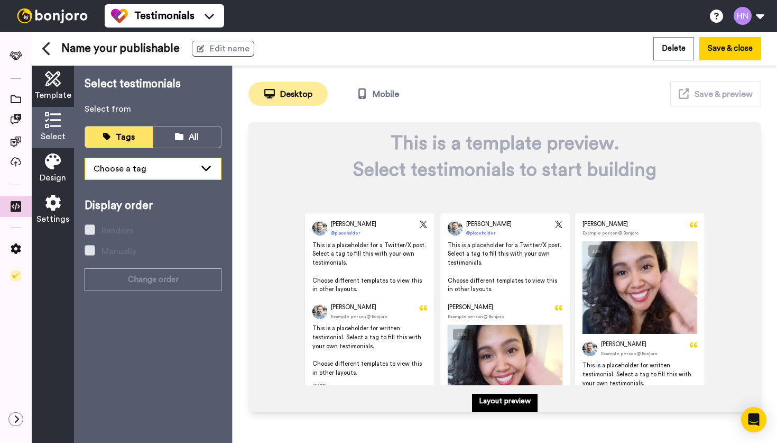
click at [140, 169] on div "Choose a tag" at bounding box center [145, 168] width 102 height 13
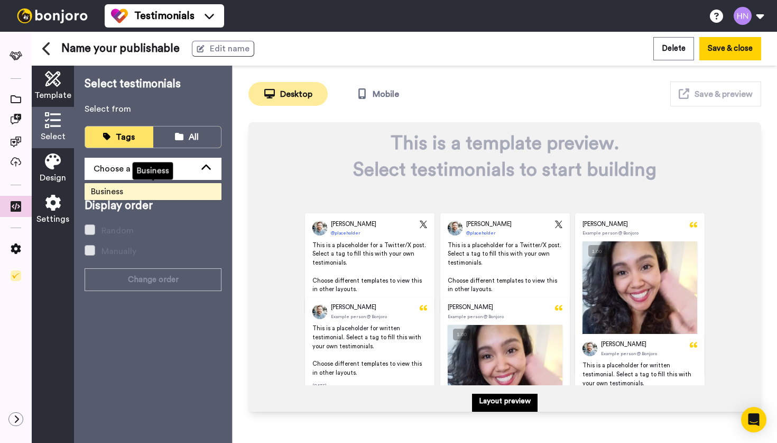
click at [125, 193] on span "Business" at bounding box center [107, 191] width 45 height 13
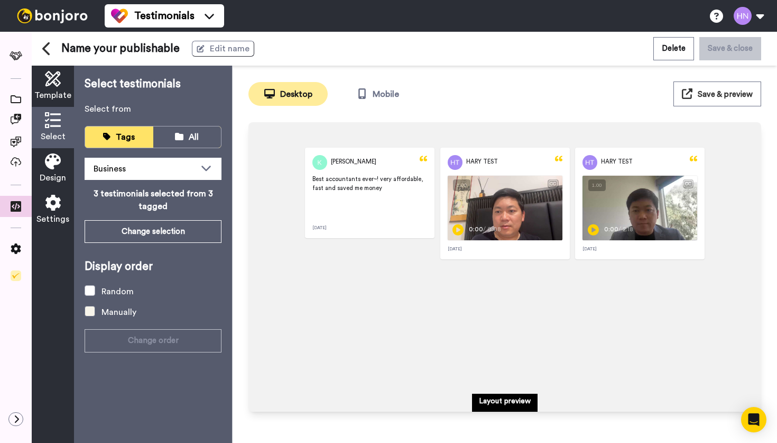
click at [90, 314] on span at bounding box center [90, 311] width 11 height 11
click at [91, 293] on span at bounding box center [90, 290] width 11 height 11
click at [89, 308] on span at bounding box center [90, 311] width 11 height 11
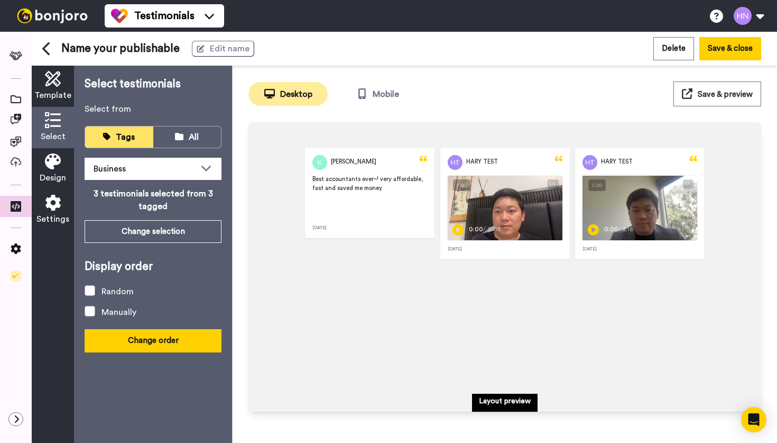
click at [140, 336] on button "Change order" at bounding box center [153, 340] width 137 height 23
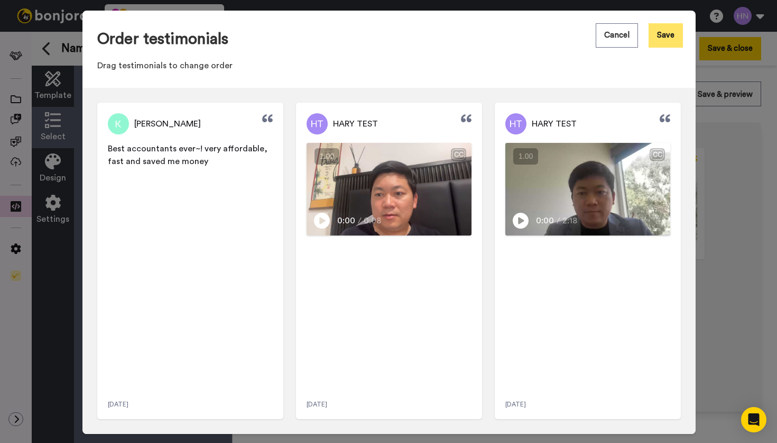
click at [662, 34] on button "Save" at bounding box center [666, 35] width 34 height 24
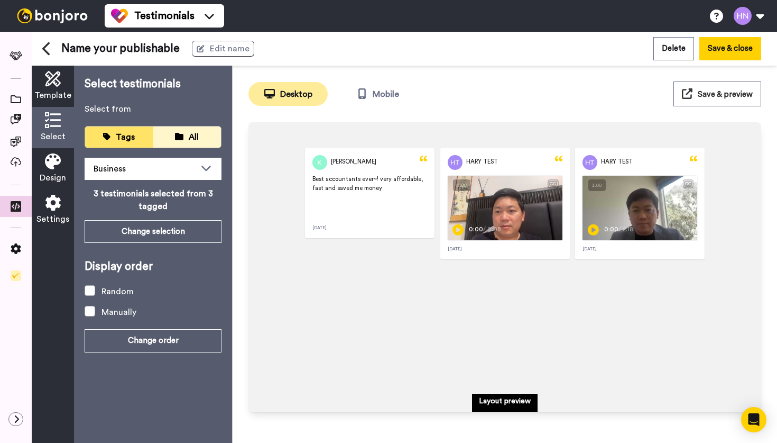
click at [187, 144] on button "All" at bounding box center [187, 136] width 68 height 21
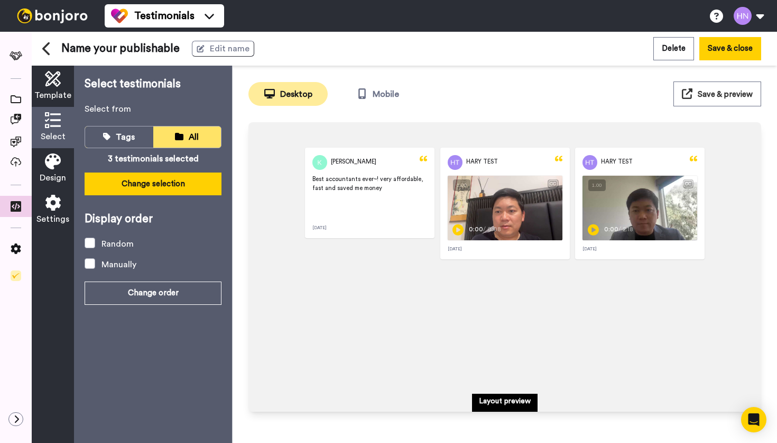
click at [170, 187] on button "Change selection" at bounding box center [153, 183] width 137 height 23
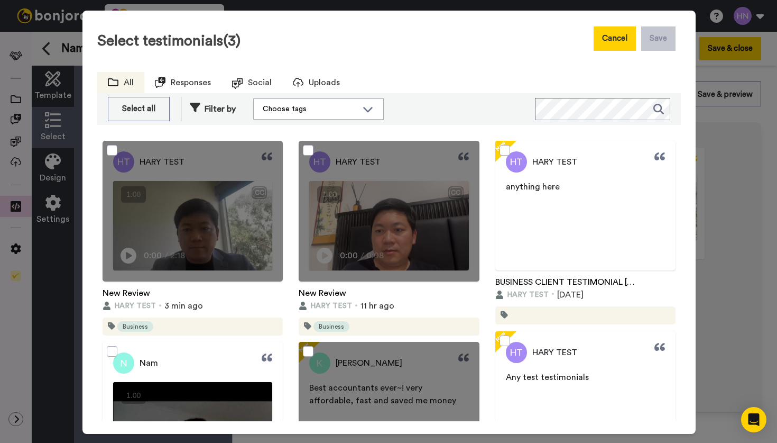
click at [621, 38] on button "Cancel" at bounding box center [615, 38] width 42 height 24
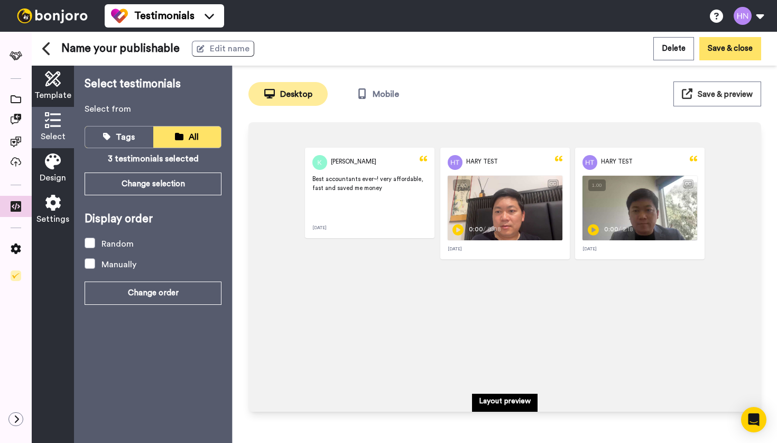
click at [721, 48] on button "Save & close" at bounding box center [730, 48] width 62 height 23
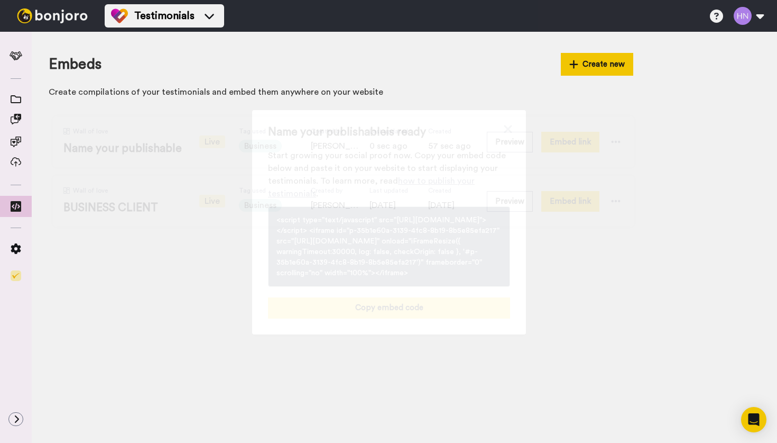
click at [439, 318] on button "Copy embed code" at bounding box center [389, 307] width 242 height 21
click at [508, 123] on icon at bounding box center [508, 129] width 11 height 13
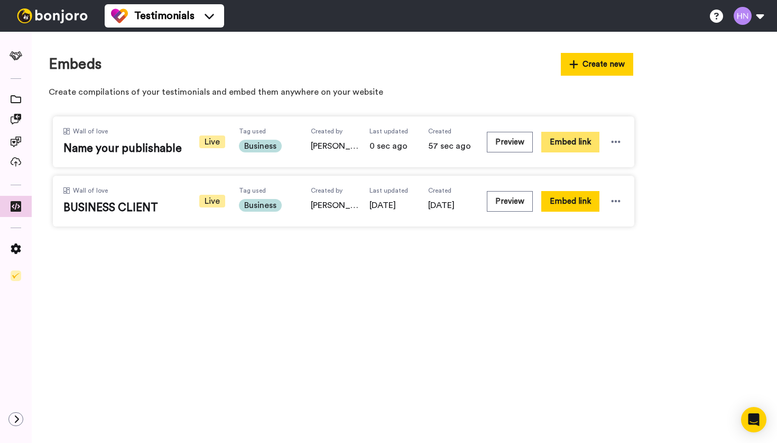
click at [577, 145] on button "Embed link" at bounding box center [570, 142] width 58 height 21
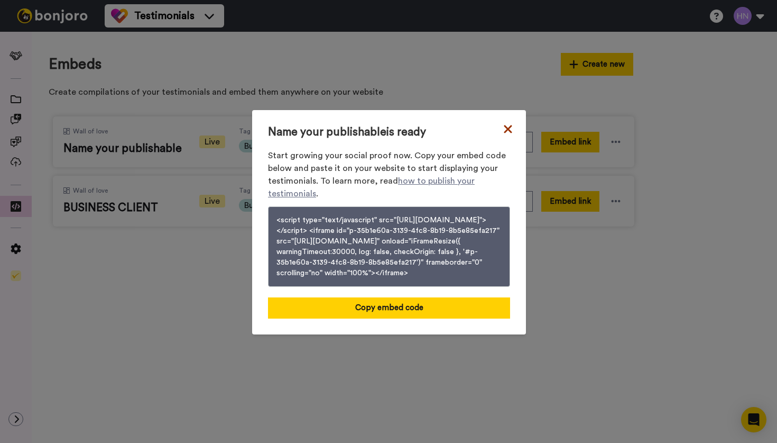
click at [509, 125] on icon at bounding box center [508, 129] width 8 height 8
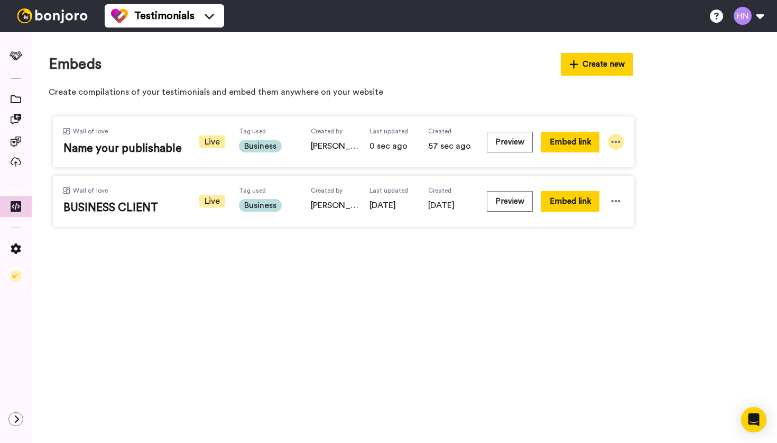
click at [615, 141] on icon at bounding box center [616, 142] width 9 height 2
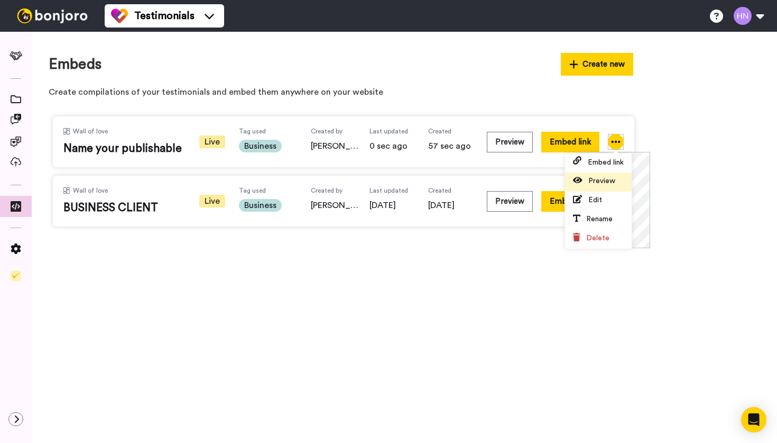
click at [604, 177] on span "Preview" at bounding box center [601, 180] width 27 height 7
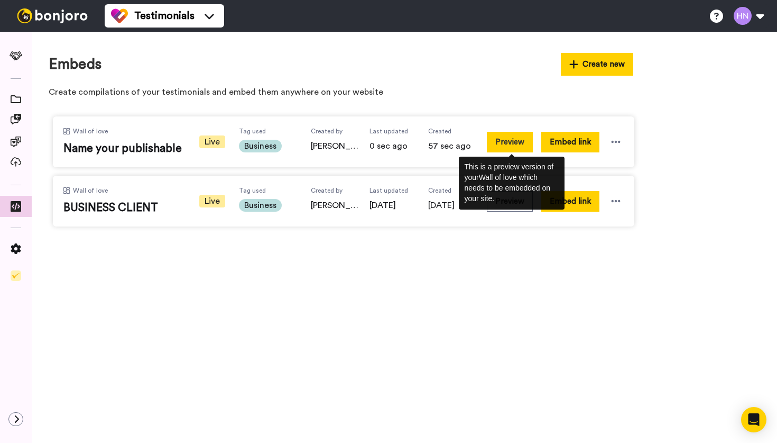
click at [516, 141] on button "Preview" at bounding box center [510, 142] width 46 height 21
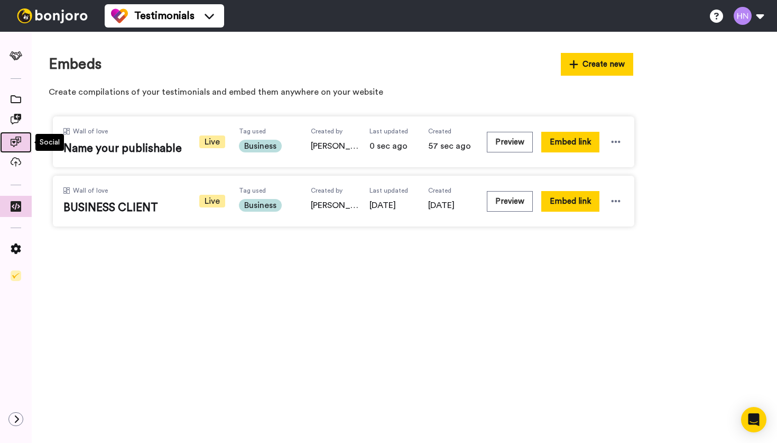
click at [19, 140] on icon at bounding box center [16, 141] width 11 height 11
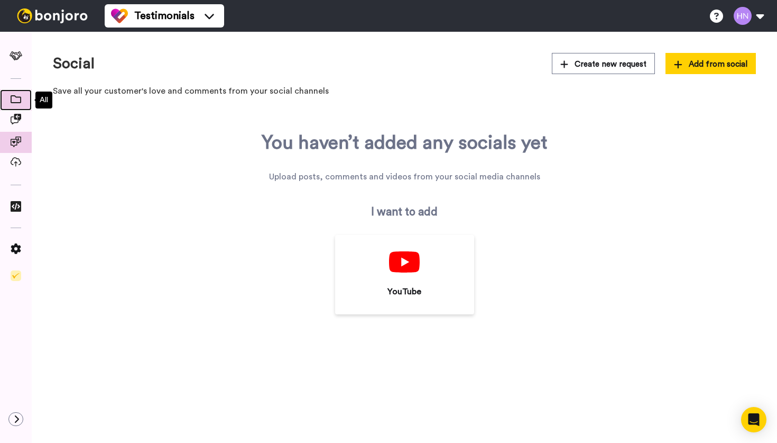
click at [17, 103] on icon at bounding box center [16, 99] width 11 height 8
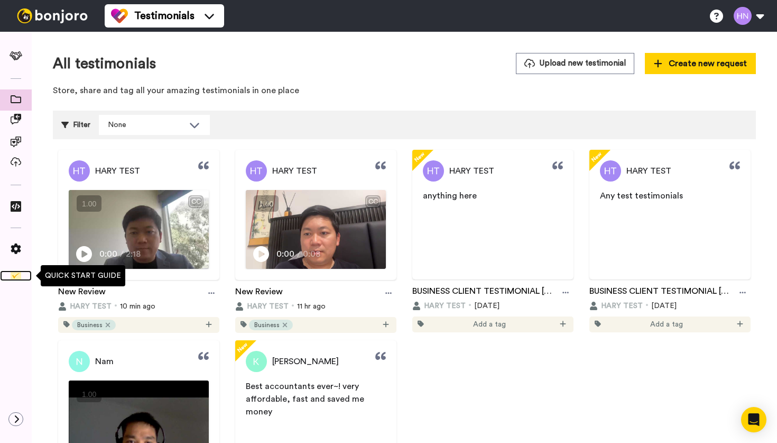
click at [16, 273] on img at bounding box center [16, 275] width 11 height 11
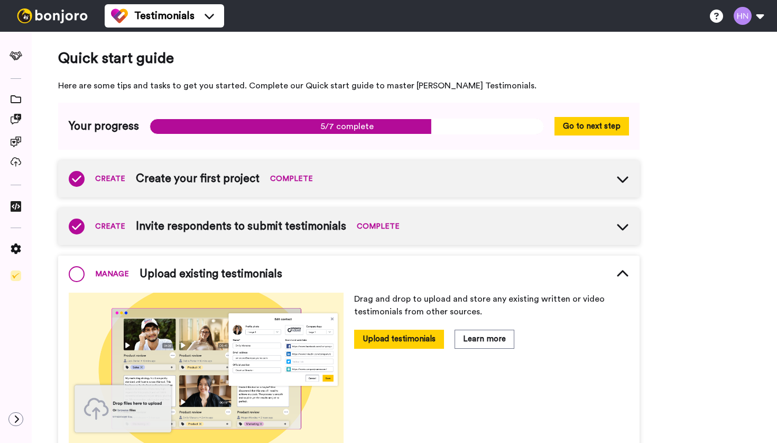
click at [330, 160] on div "CREATE Create your first project COMPLETE" at bounding box center [349, 178] width 582 height 37
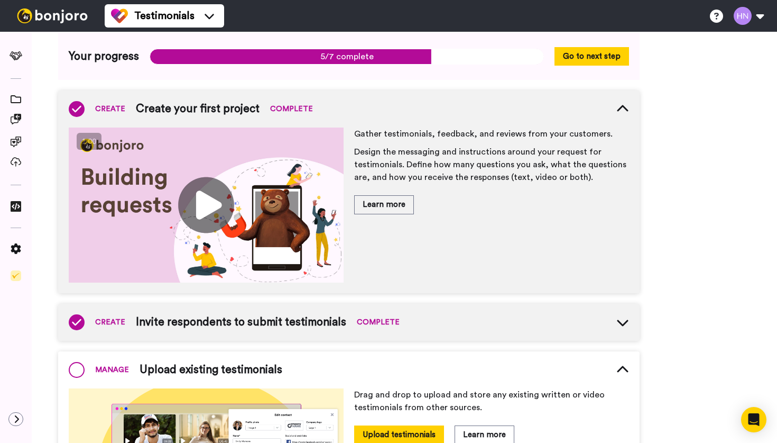
click at [210, 202] on img at bounding box center [206, 204] width 275 height 155
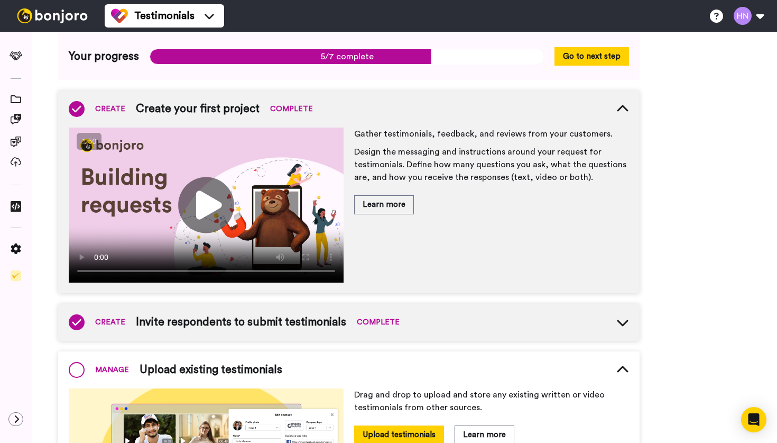
click at [393, 263] on div "Gather testimonials, feedback, and reviews from your customers. Design the mess…" at bounding box center [491, 204] width 275 height 155
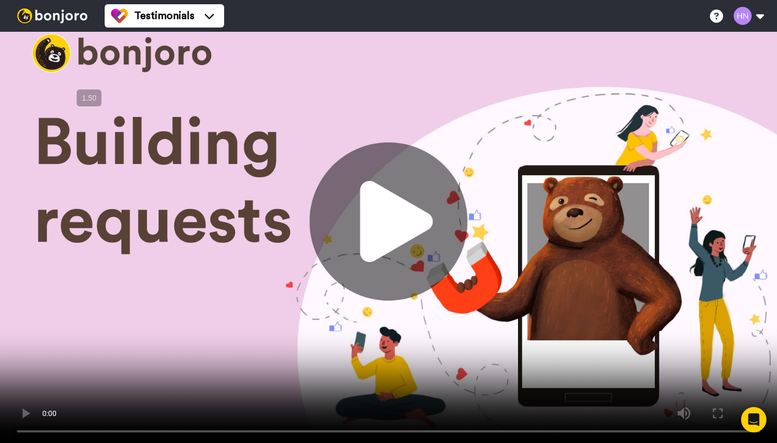
scroll to position [120, 0]
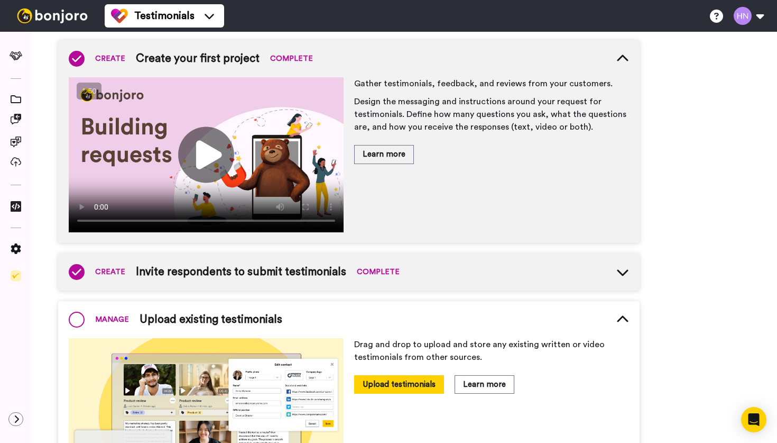
click at [283, 269] on span "Invite respondents to submit testimonials" at bounding box center [241, 272] width 210 height 16
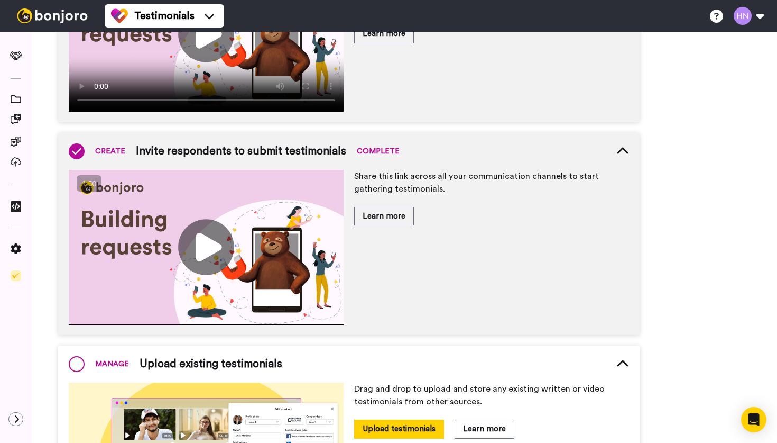
scroll to position [242, 0]
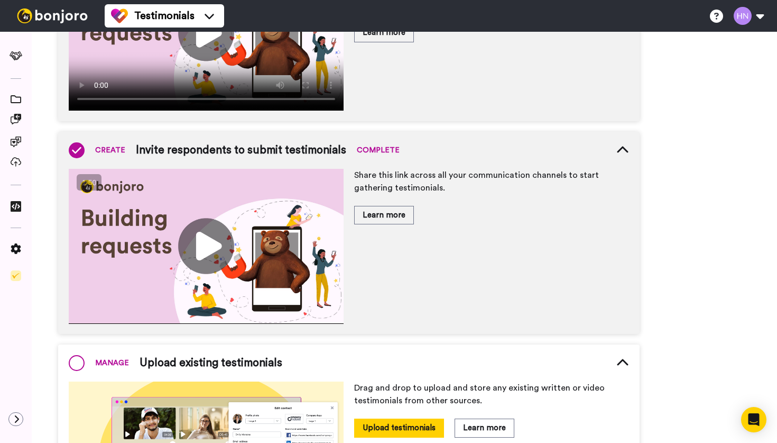
click at [208, 238] on img at bounding box center [206, 246] width 275 height 155
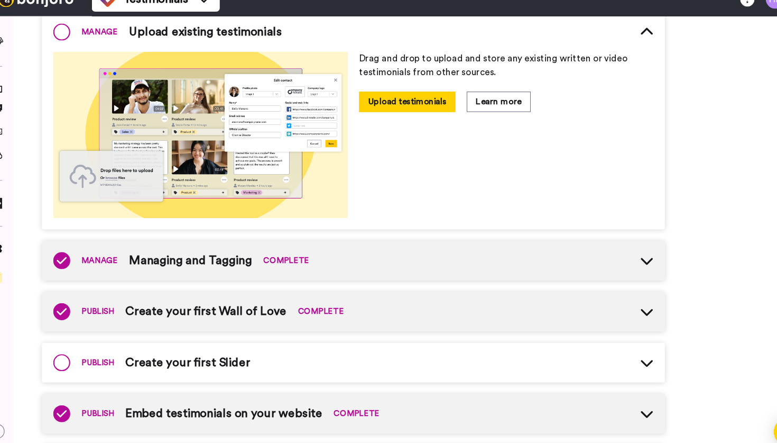
scroll to position [570, 0]
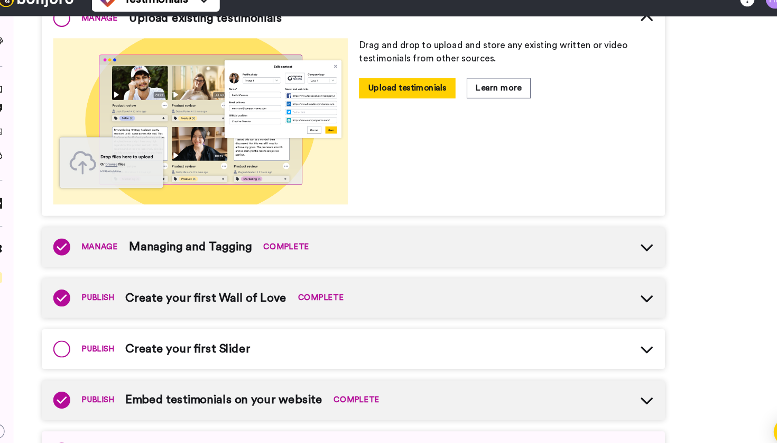
click at [195, 253] on span "Managing and Tagging" at bounding box center [197, 247] width 115 height 16
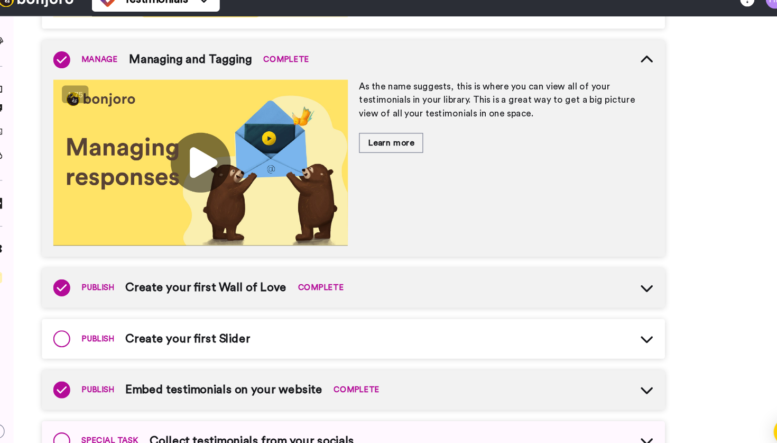
scroll to position [775, 0]
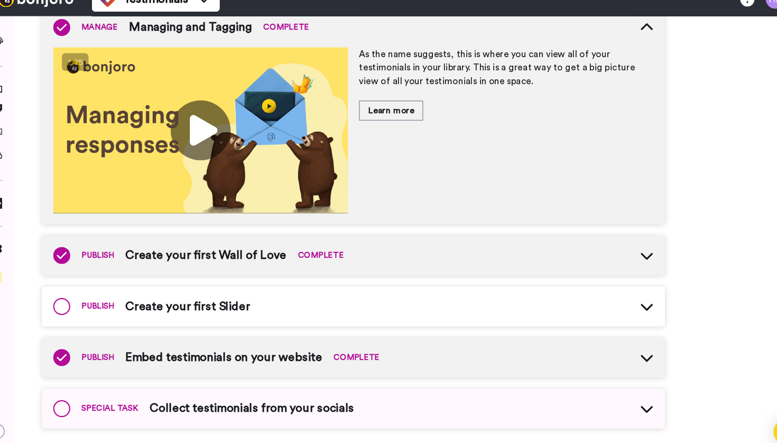
click at [207, 348] on span "Embed testimonials on your website" at bounding box center [228, 350] width 184 height 16
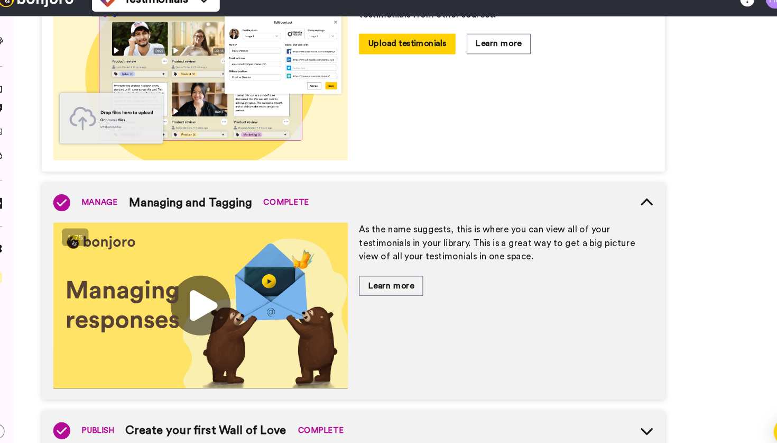
scroll to position [616, 0]
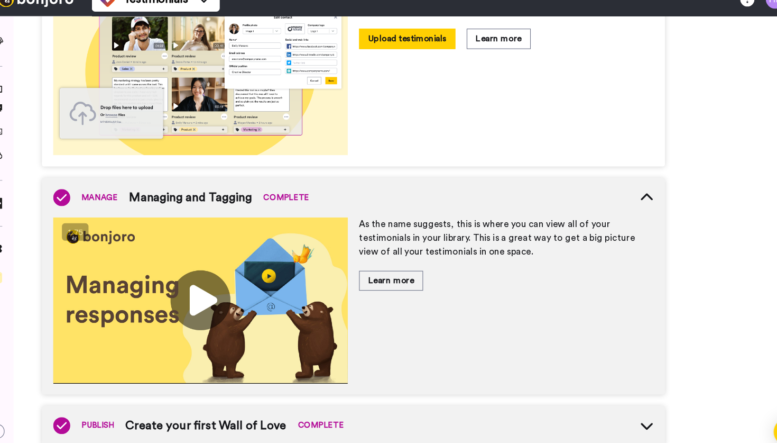
click at [204, 297] on img at bounding box center [206, 296] width 275 height 155
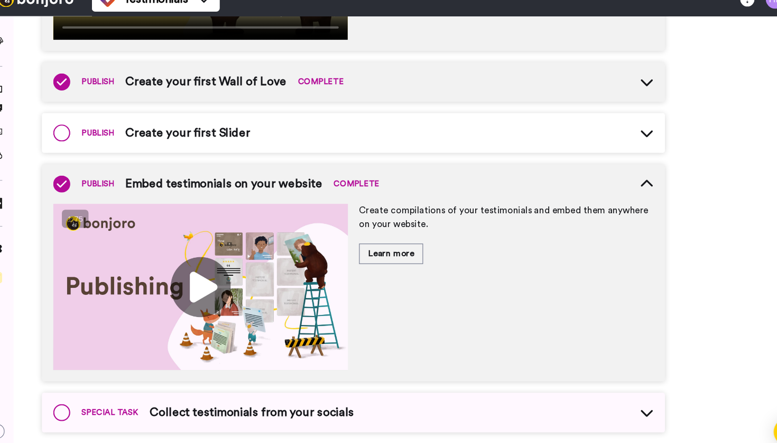
scroll to position [941, 0]
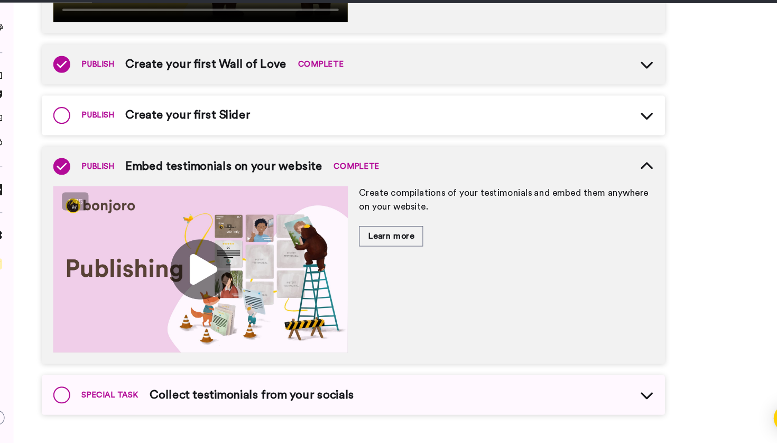
click at [251, 398] on span "Collect testimonials from your socials" at bounding box center [254, 398] width 191 height 16
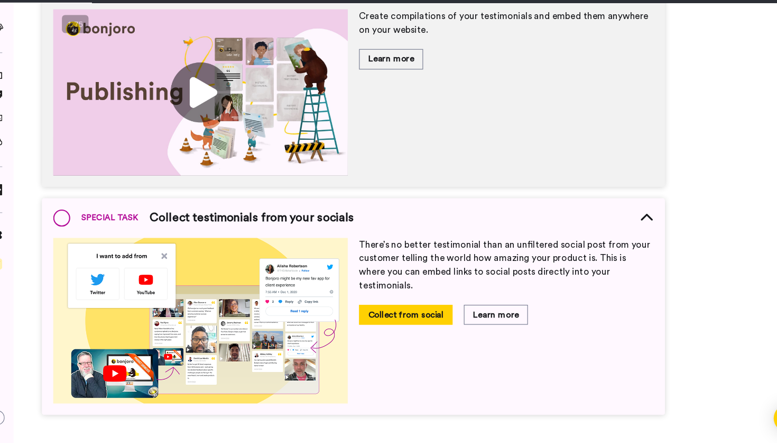
scroll to position [1105, 0]
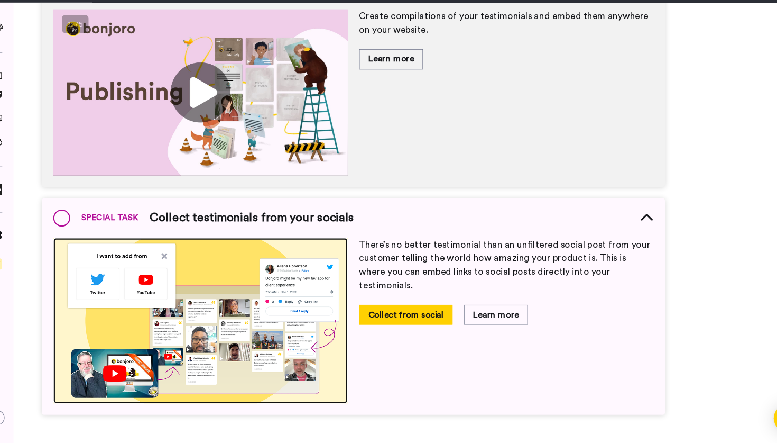
click at [228, 325] on img at bounding box center [206, 328] width 275 height 154
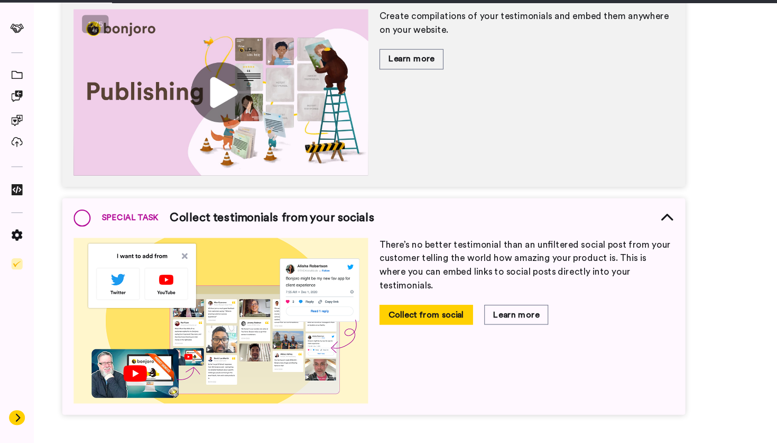
click at [15, 420] on icon at bounding box center [16, 418] width 6 height 8
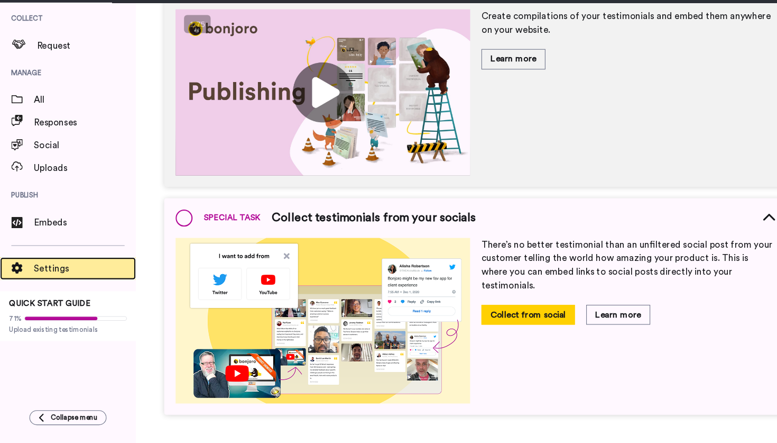
click at [34, 277] on span "Settings" at bounding box center [79, 279] width 95 height 13
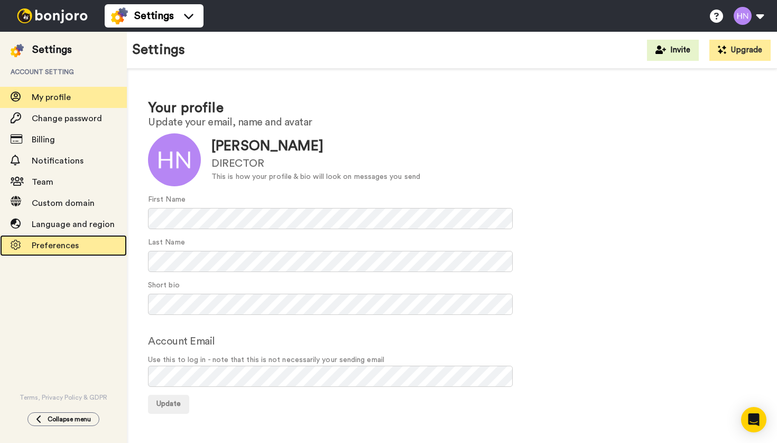
click at [62, 246] on span "Preferences" at bounding box center [55, 245] width 47 height 8
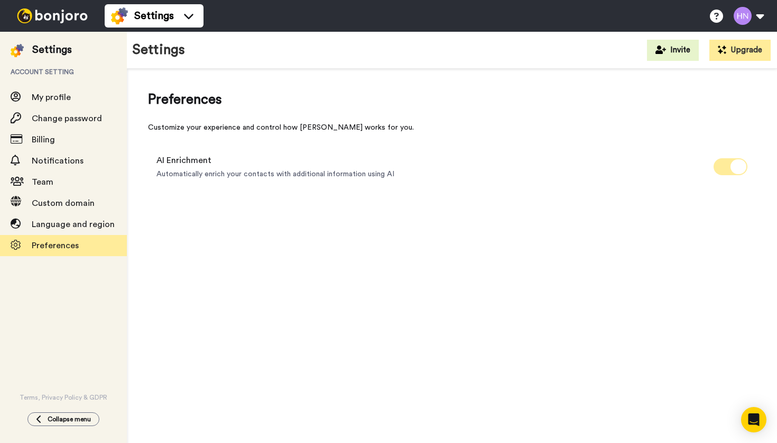
click at [727, 171] on span at bounding box center [731, 166] width 34 height 17
click at [727, 169] on icon at bounding box center [723, 166] width 16 height 15
click at [743, 49] on button "Upgrade" at bounding box center [739, 50] width 61 height 21
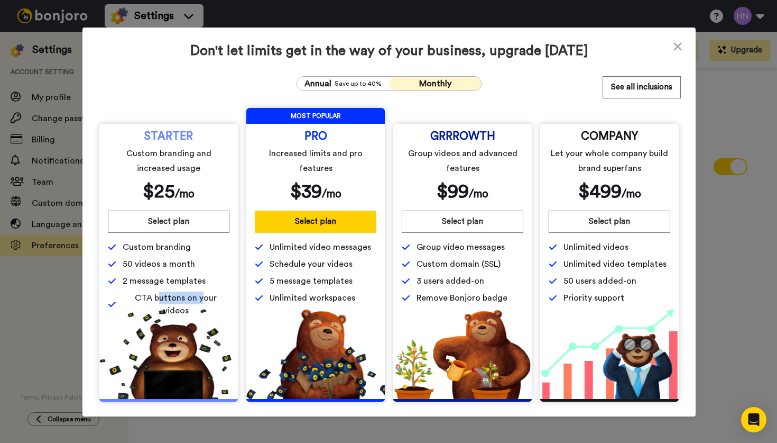
drag, startPoint x: 144, startPoint y: 298, endPoint x: 189, endPoint y: 297, distance: 44.9
click at [189, 297] on span "CTA buttons on your videos" at bounding box center [176, 303] width 107 height 25
click at [321, 85] on span "Annual" at bounding box center [318, 83] width 27 height 13
click at [404, 82] on button "Monthly" at bounding box center [435, 84] width 92 height 14
drag, startPoint x: 129, startPoint y: 248, endPoint x: 200, endPoint y: 280, distance: 78.1
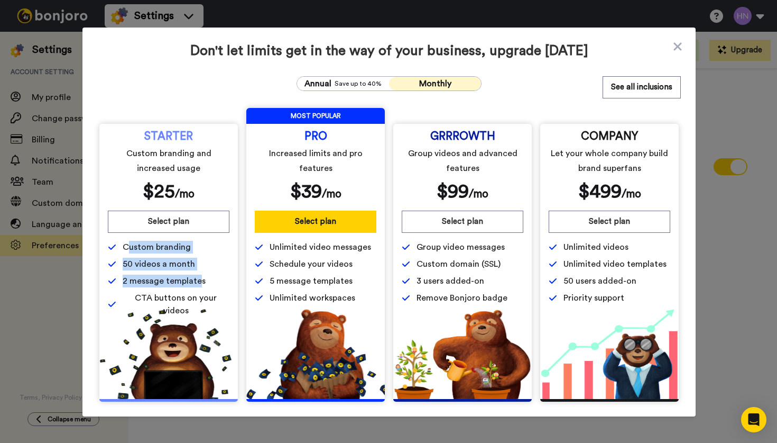
click at [200, 280] on div "Custom branding 50 videos a month 2 message templates CTA buttons on your videos" at bounding box center [169, 279] width 122 height 76
click at [634, 82] on button "See all inclusions" at bounding box center [642, 87] width 78 height 22
